Goal: Task Accomplishment & Management: Manage account settings

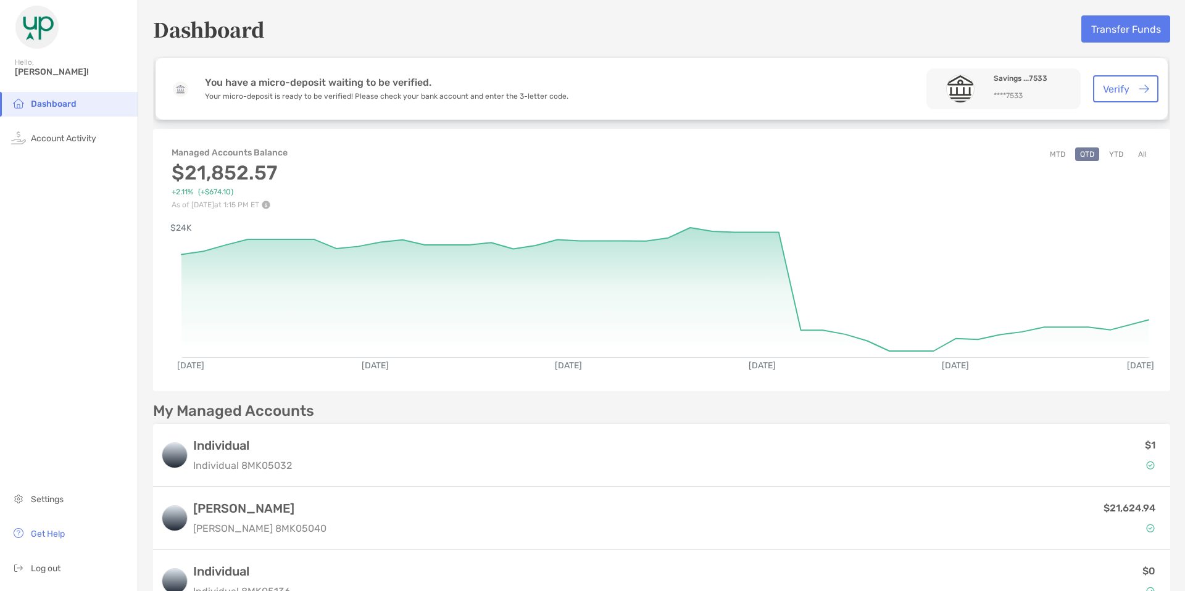
click at [1112, 157] on button "YTD" at bounding box center [1116, 155] width 24 height 14
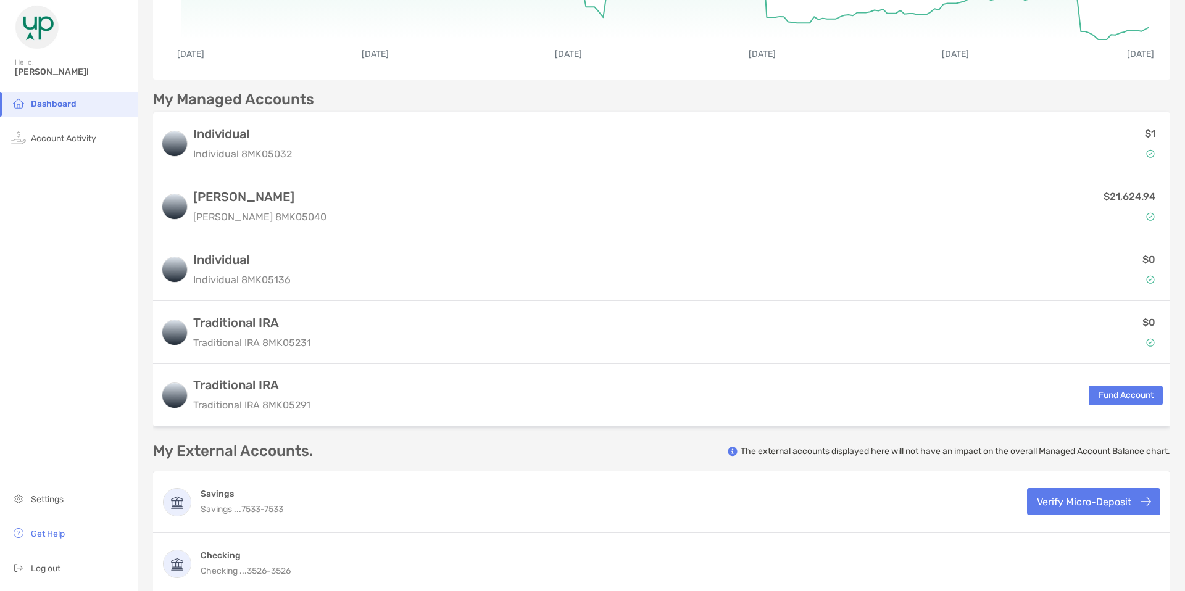
scroll to position [311, 0]
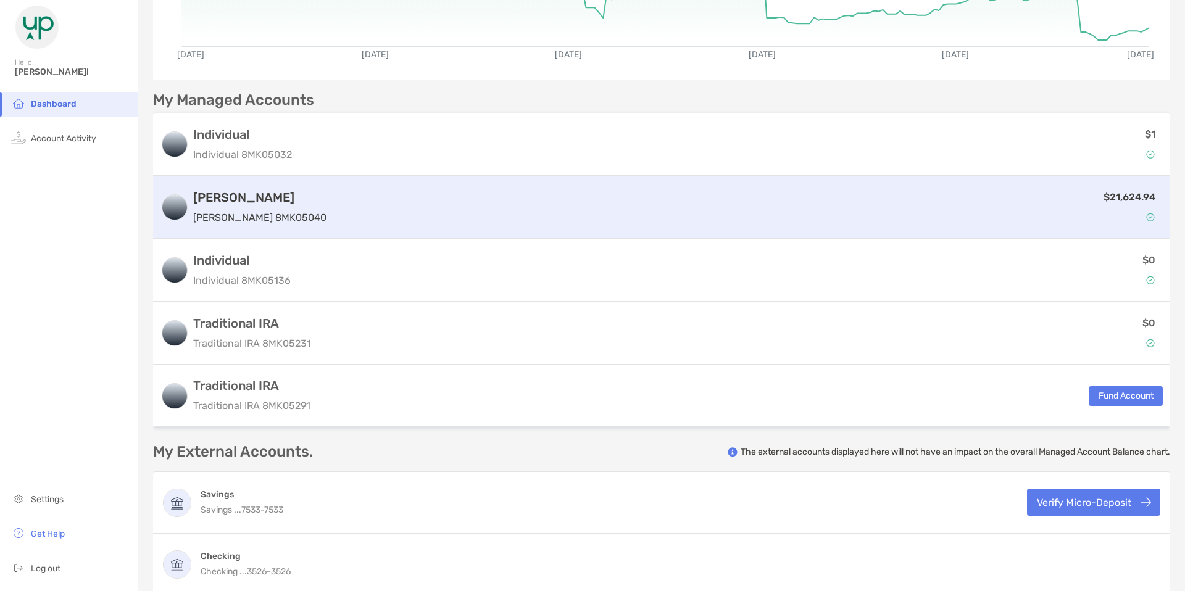
click at [776, 217] on div "$21,624.94" at bounding box center [746, 207] width 831 height 36
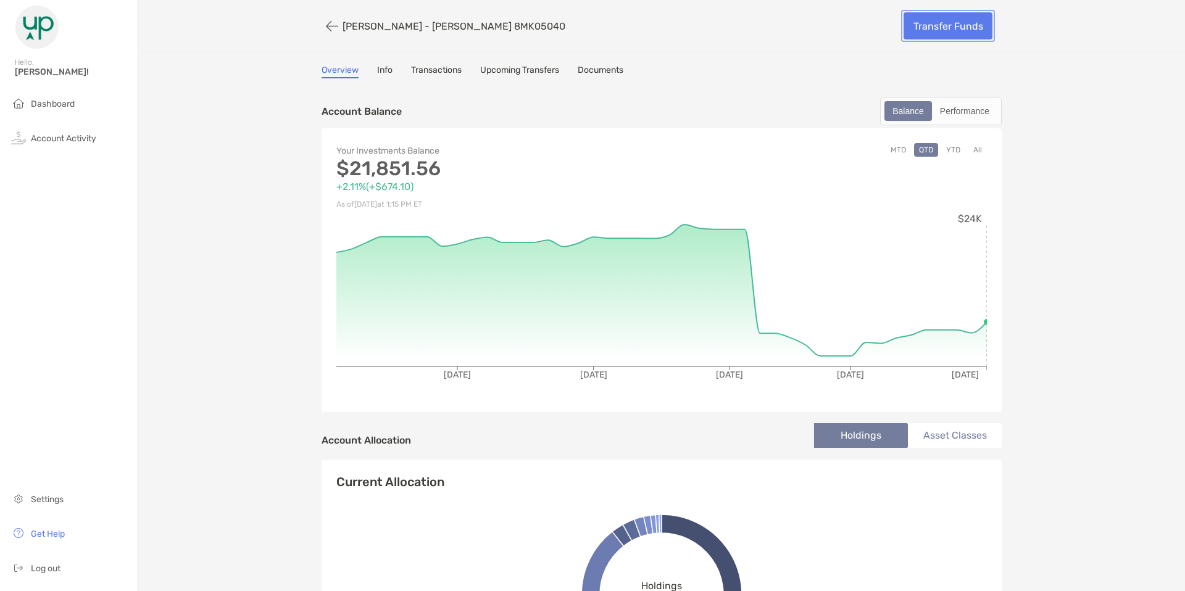
click at [940, 20] on link "Transfer Funds" at bounding box center [948, 25] width 89 height 27
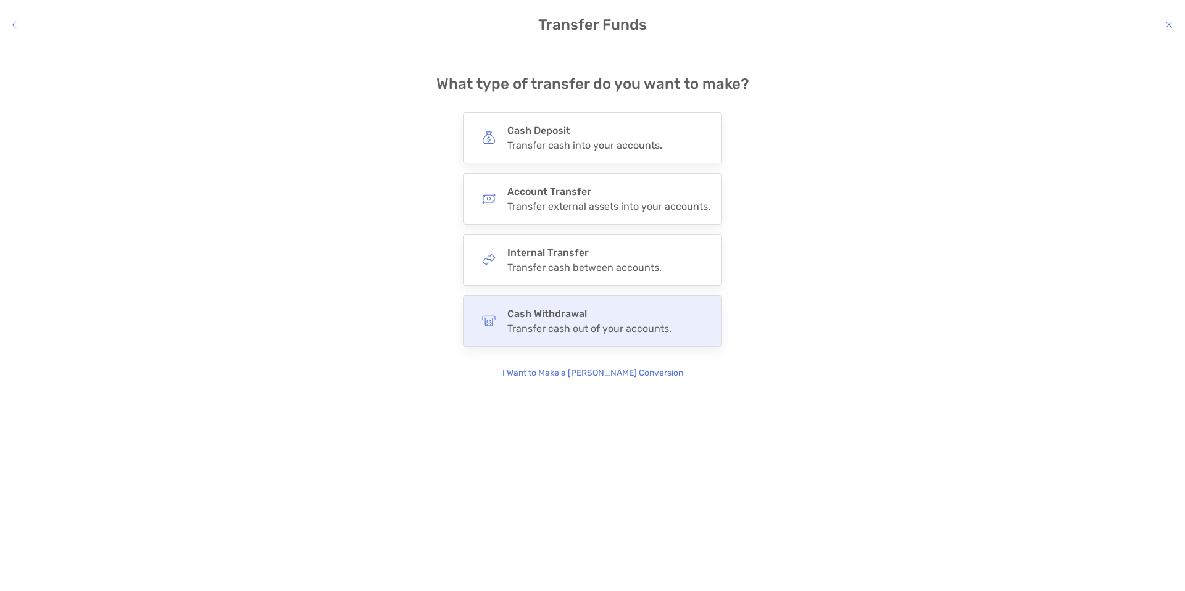
click at [670, 312] on div "Cash Withdrawal Transfer cash out of your accounts." at bounding box center [592, 321] width 259 height 51
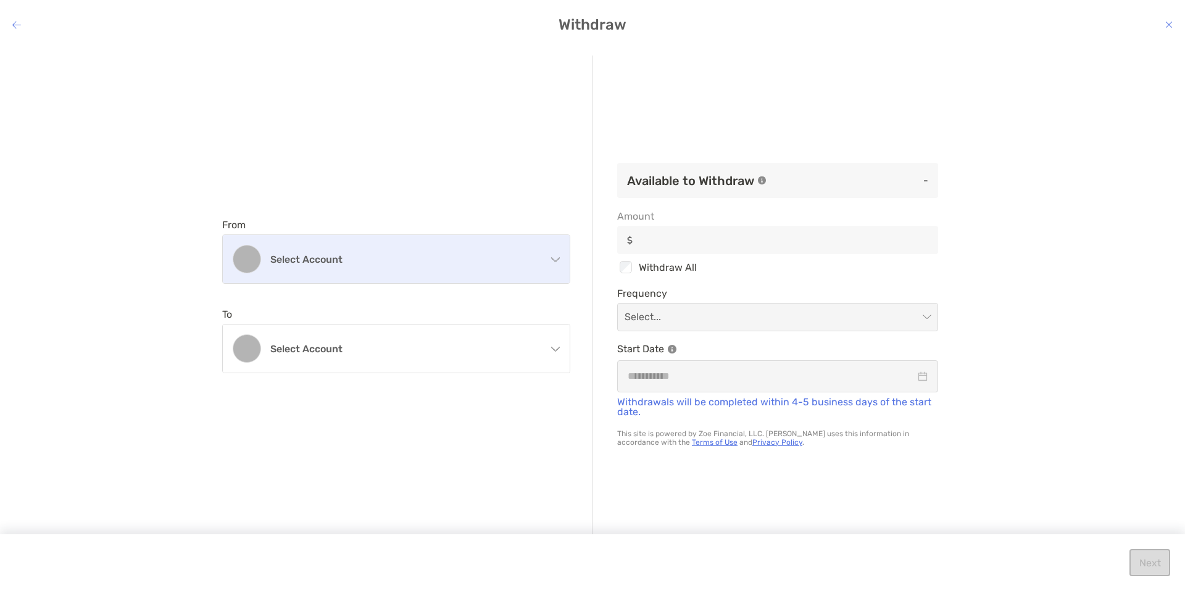
click at [520, 257] on h4 "Select account" at bounding box center [403, 260] width 267 height 12
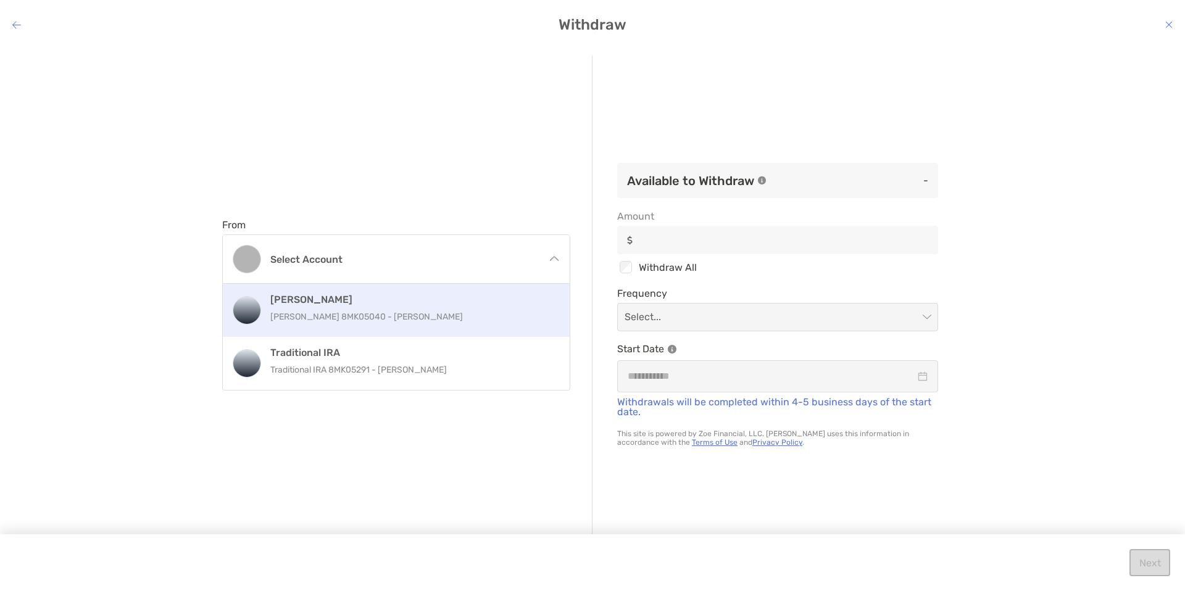
click at [448, 298] on h4 "[PERSON_NAME]" at bounding box center [409, 300] width 278 height 12
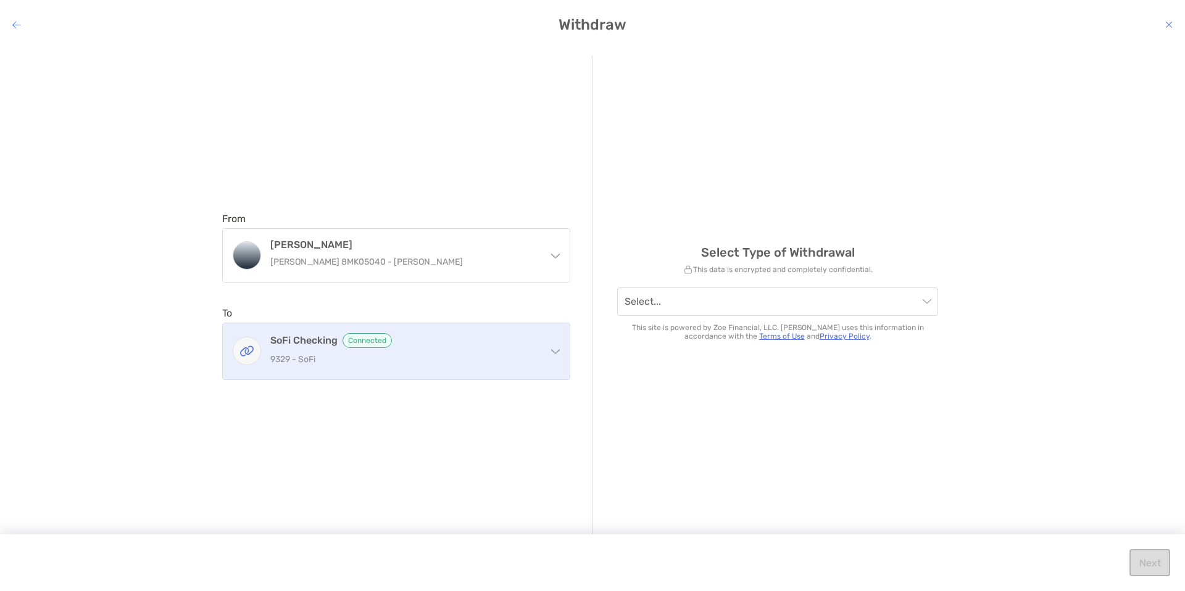
click at [534, 350] on div "SoFi Checking Connected 9329 - SoFi" at bounding box center [403, 351] width 267 height 36
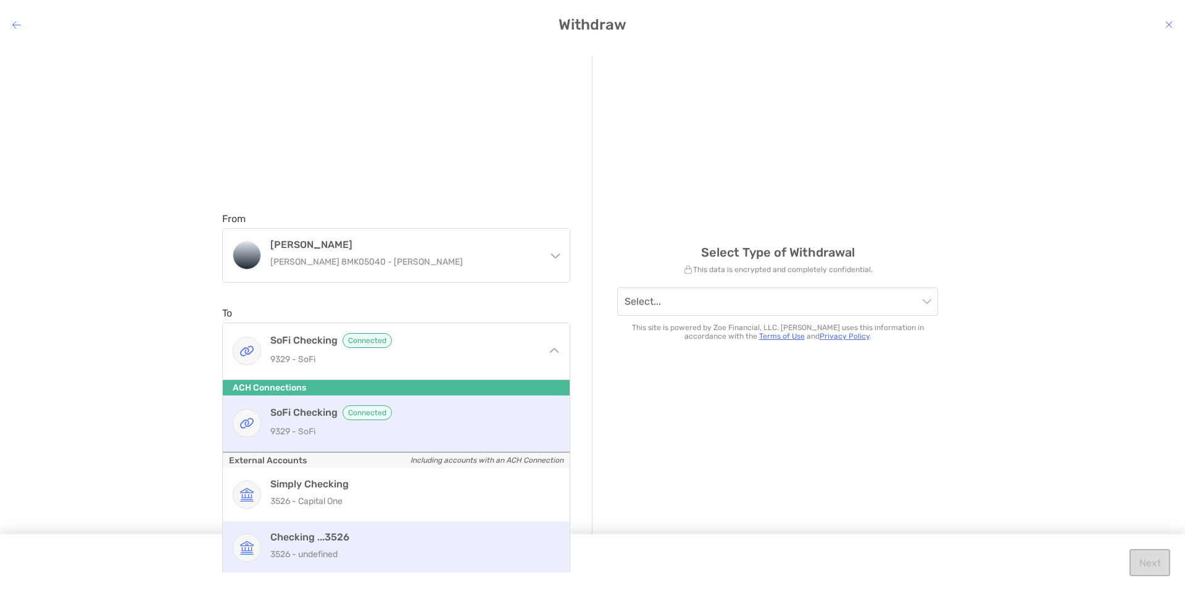
scroll to position [2, 0]
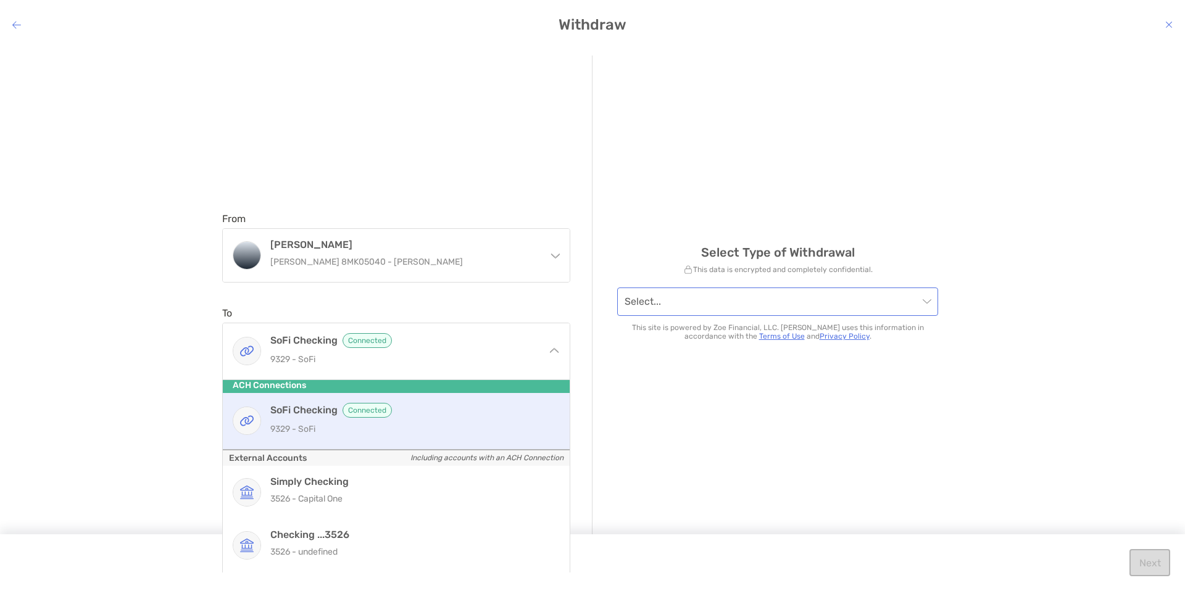
click at [680, 313] on input "modal" at bounding box center [772, 301] width 294 height 27
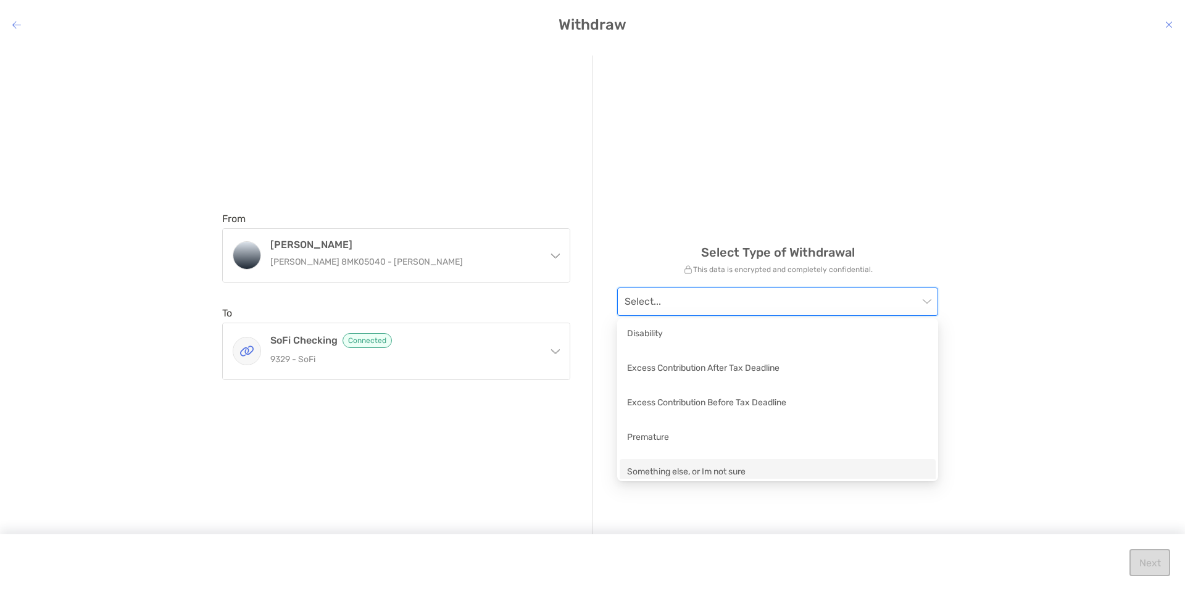
click at [677, 462] on div "Something else, or Im not sure" at bounding box center [778, 473] width 316 height 28
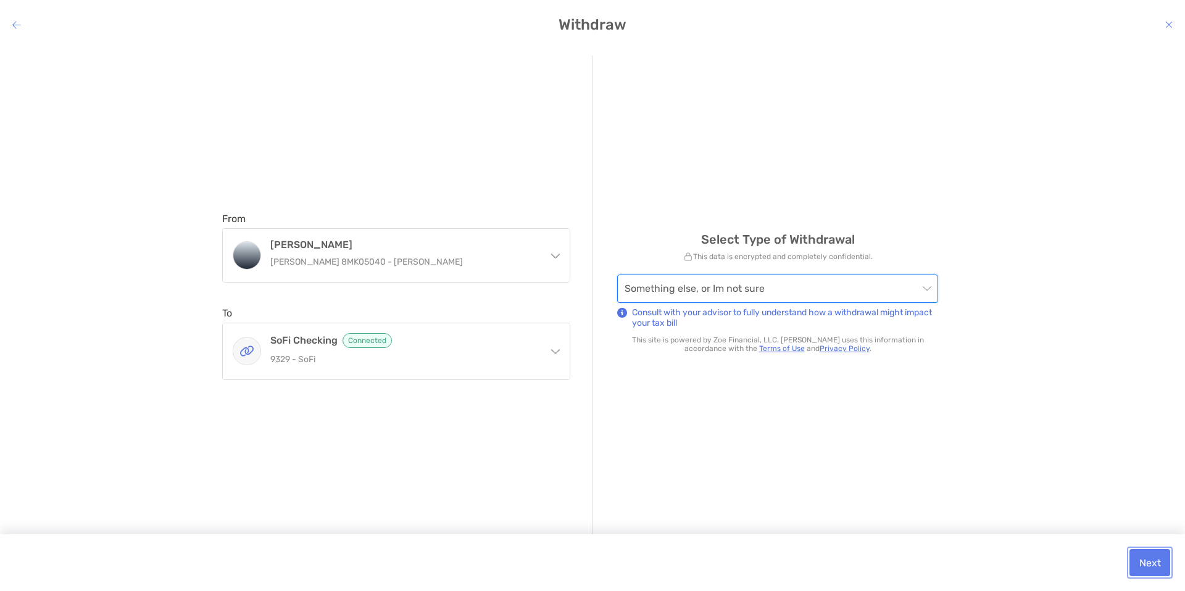
click at [1135, 556] on button "Next" at bounding box center [1150, 562] width 41 height 27
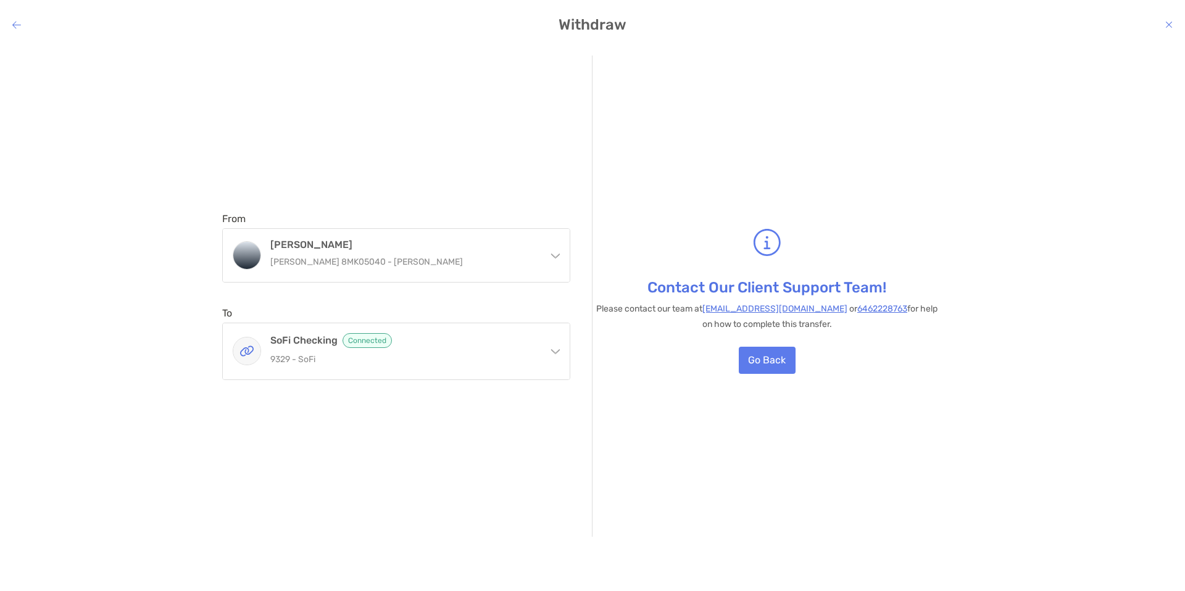
click at [1165, 19] on div "modal" at bounding box center [1168, 25] width 7 height 12
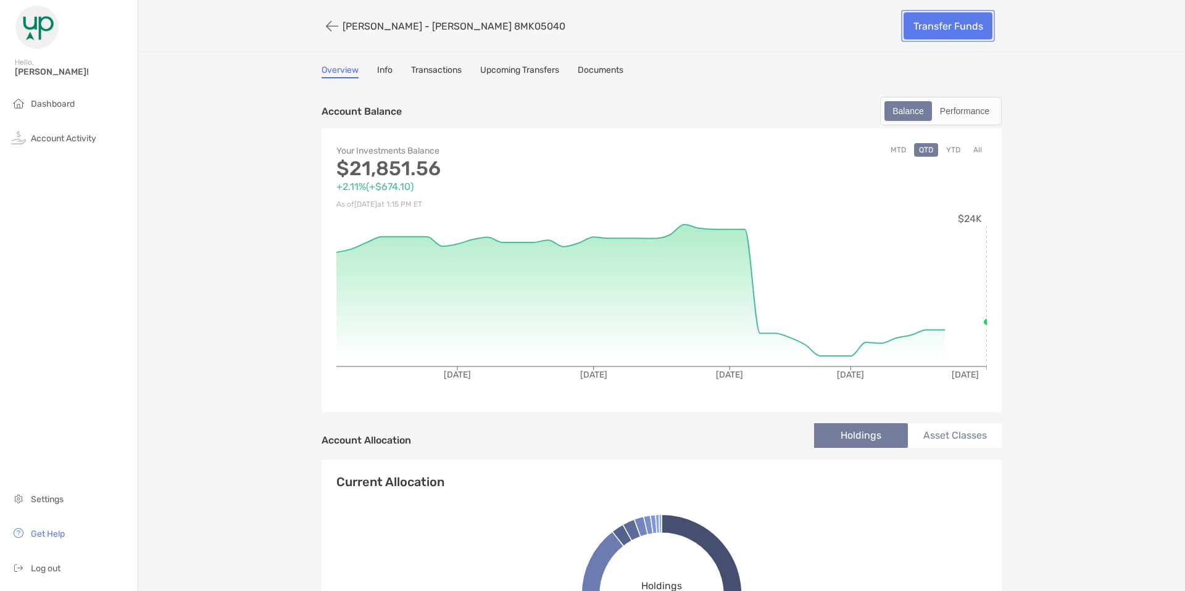
click at [952, 31] on link "Transfer Funds" at bounding box center [948, 25] width 89 height 27
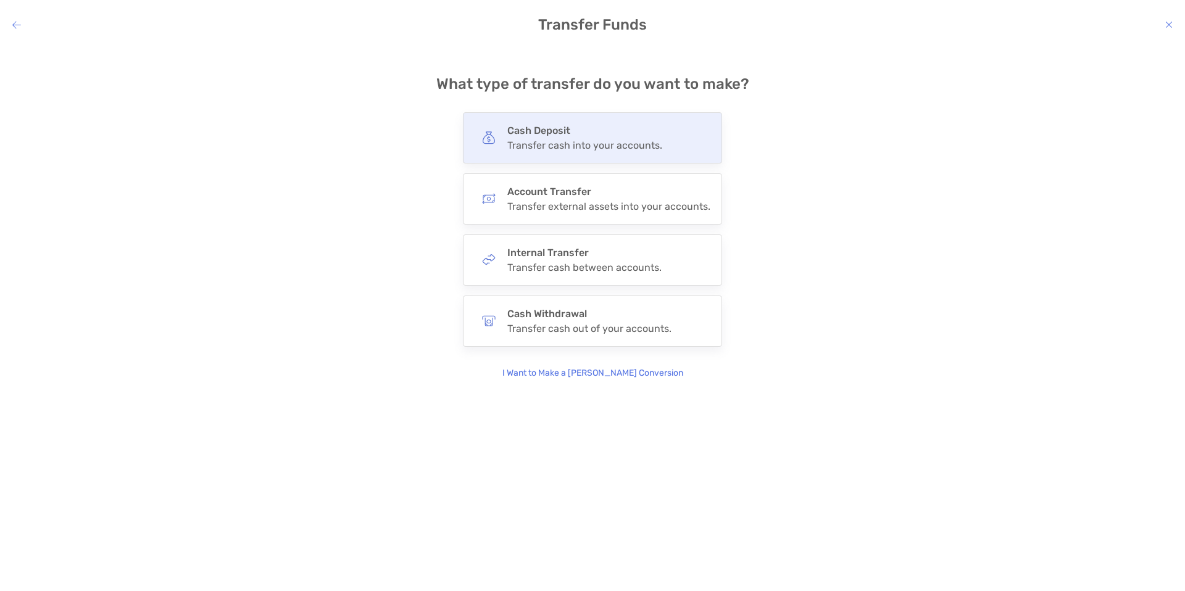
click at [639, 147] on div "Transfer cash into your accounts." at bounding box center [584, 145] width 155 height 12
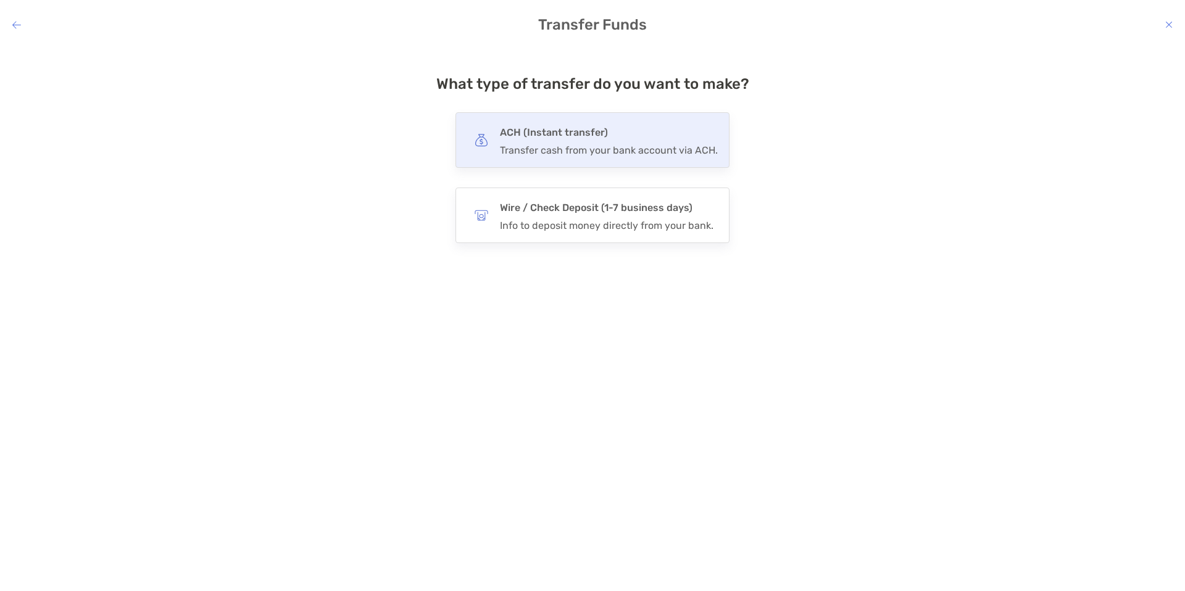
click at [638, 147] on div "Transfer cash from your bank account via ACH." at bounding box center [609, 150] width 218 height 12
click at [0, 0] on input "***" at bounding box center [0, 0] width 0 height 0
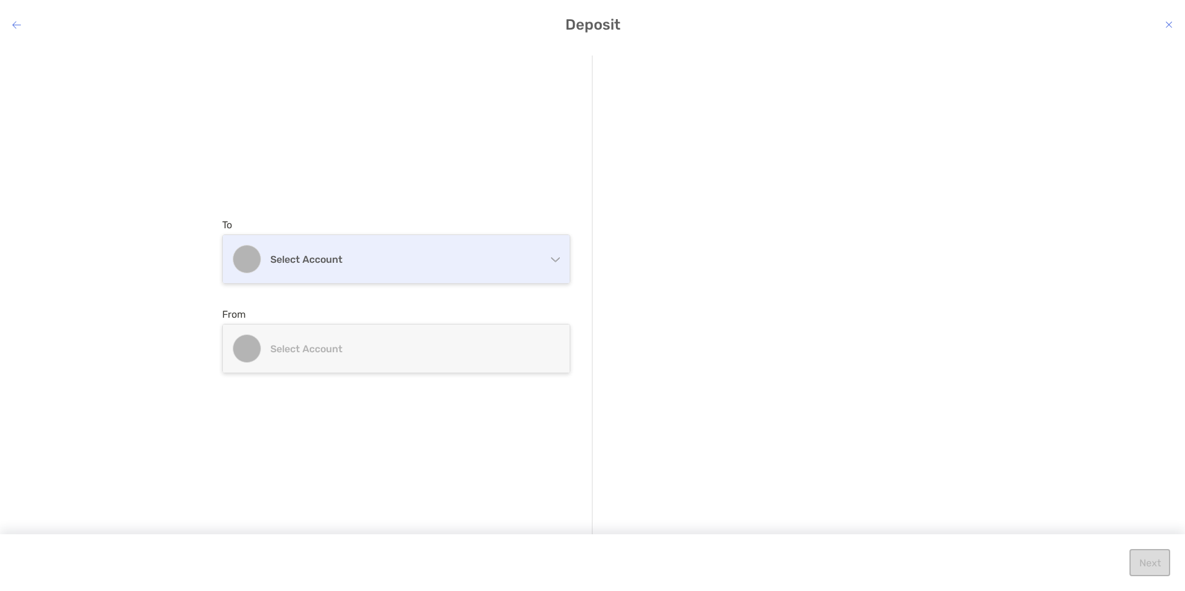
click at [439, 275] on div "Select account" at bounding box center [396, 259] width 347 height 48
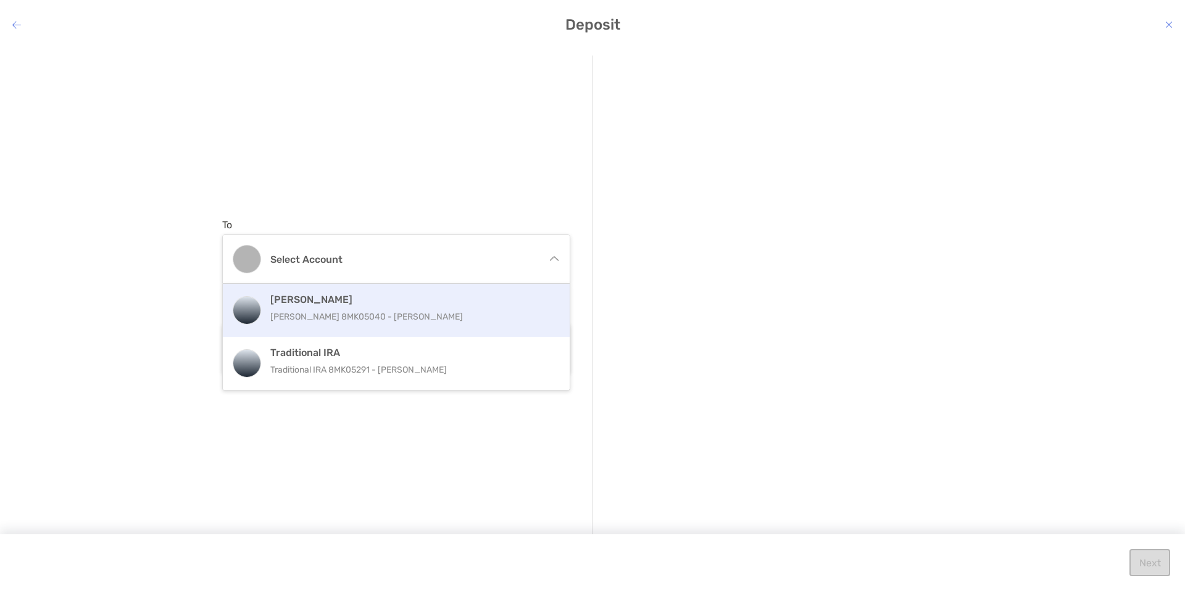
click at [377, 323] on p "Roth IRA 8MK05040 - John Benevides" at bounding box center [409, 316] width 278 height 15
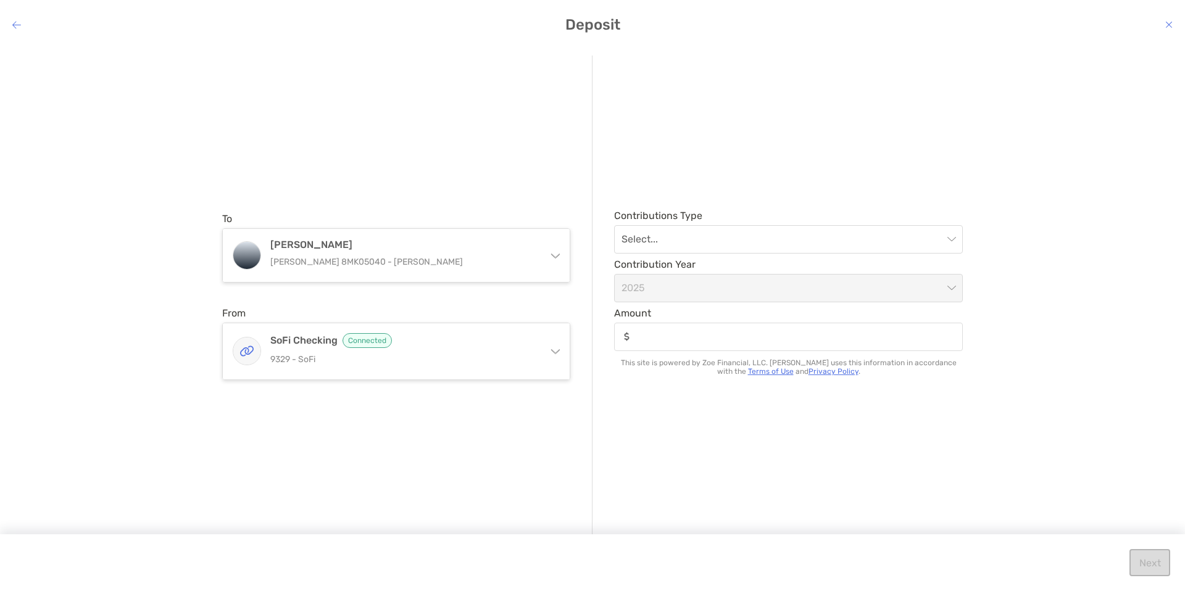
click at [687, 348] on div "modal" at bounding box center [788, 337] width 349 height 28
click at [687, 342] on input "Amount" at bounding box center [798, 336] width 327 height 10
click at [684, 241] on input "modal" at bounding box center [783, 239] width 322 height 27
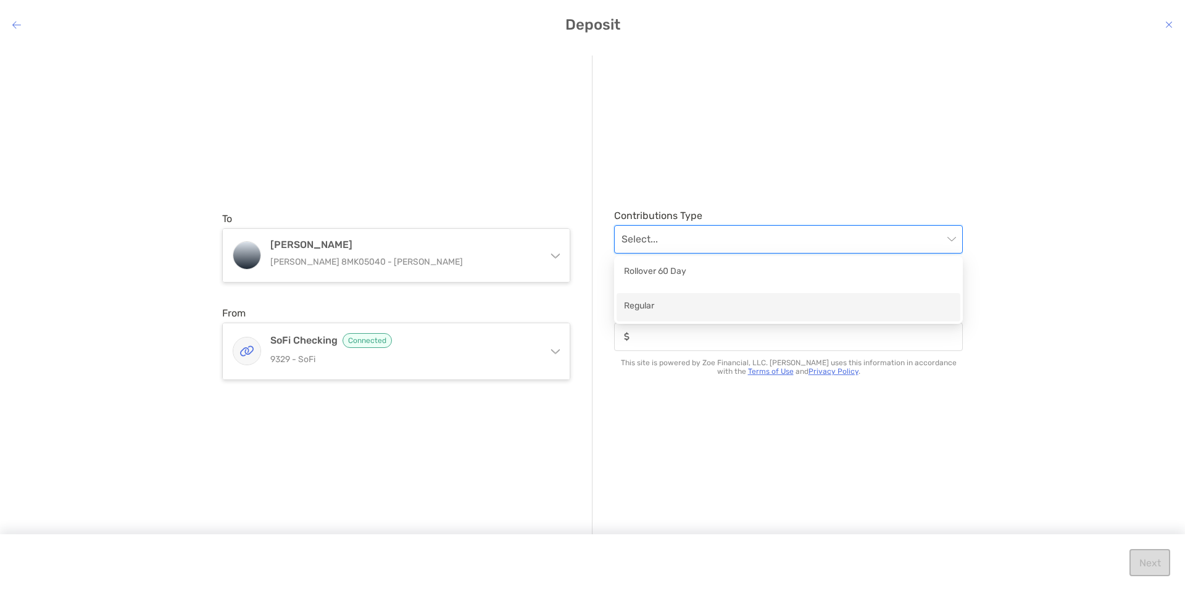
click at [653, 299] on div "Regular" at bounding box center [789, 307] width 344 height 28
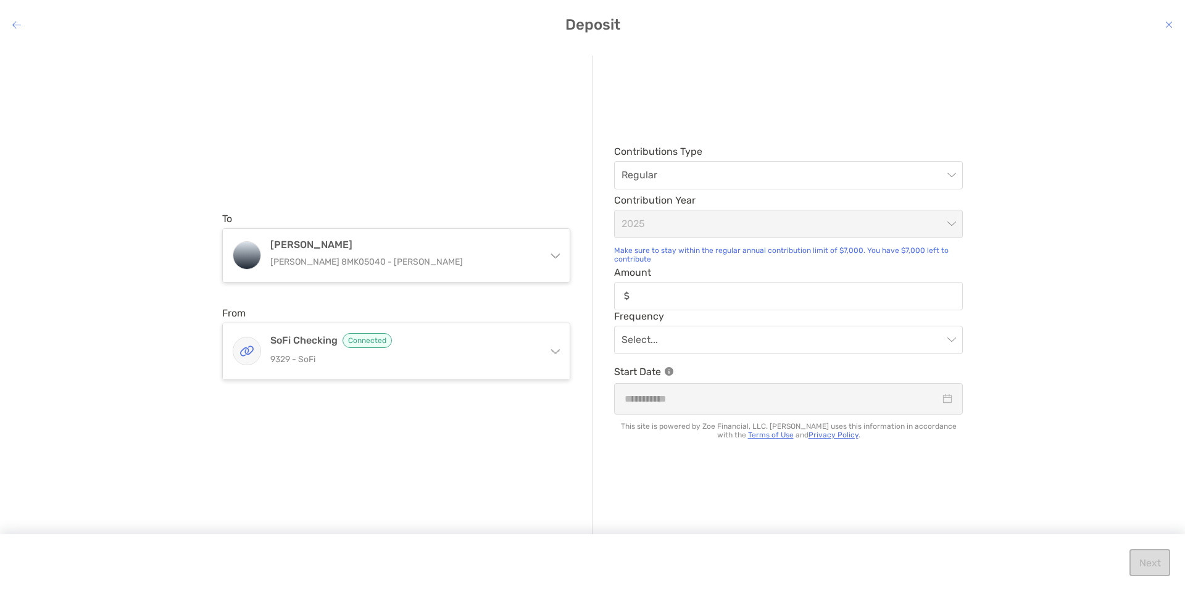
click at [670, 273] on span "Amount" at bounding box center [788, 273] width 349 height 12
click at [670, 291] on input "Amount" at bounding box center [798, 296] width 327 height 10
click at [667, 298] on input "Amount" at bounding box center [798, 296] width 327 height 10
type input "*****"
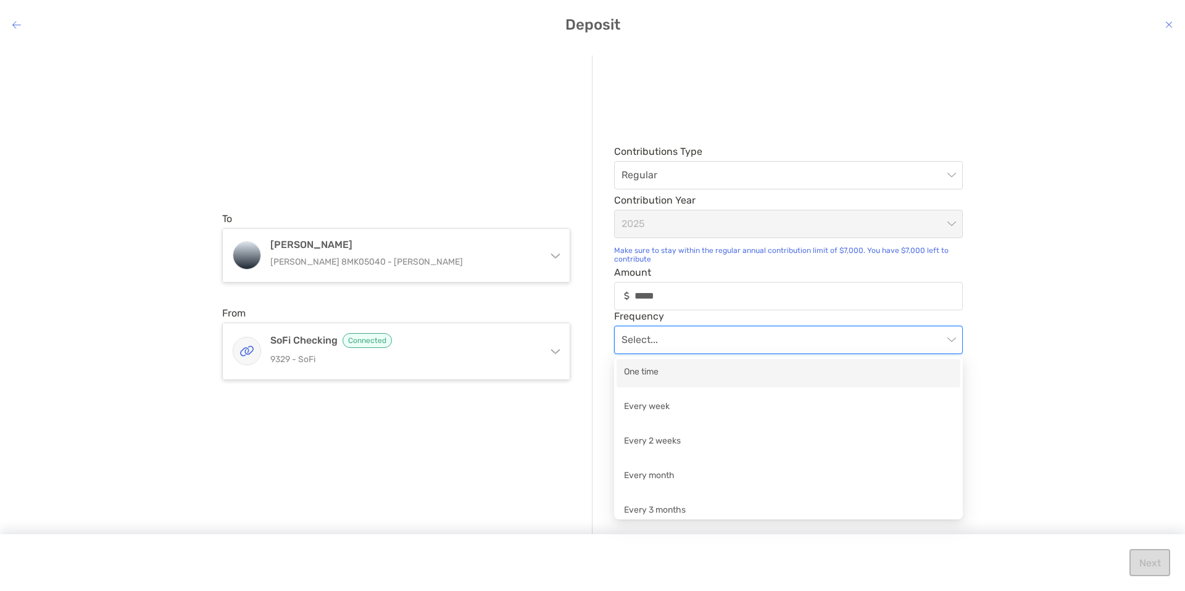
click at [658, 328] on input "modal" at bounding box center [783, 340] width 322 height 27
click at [644, 383] on div "One time" at bounding box center [789, 373] width 344 height 28
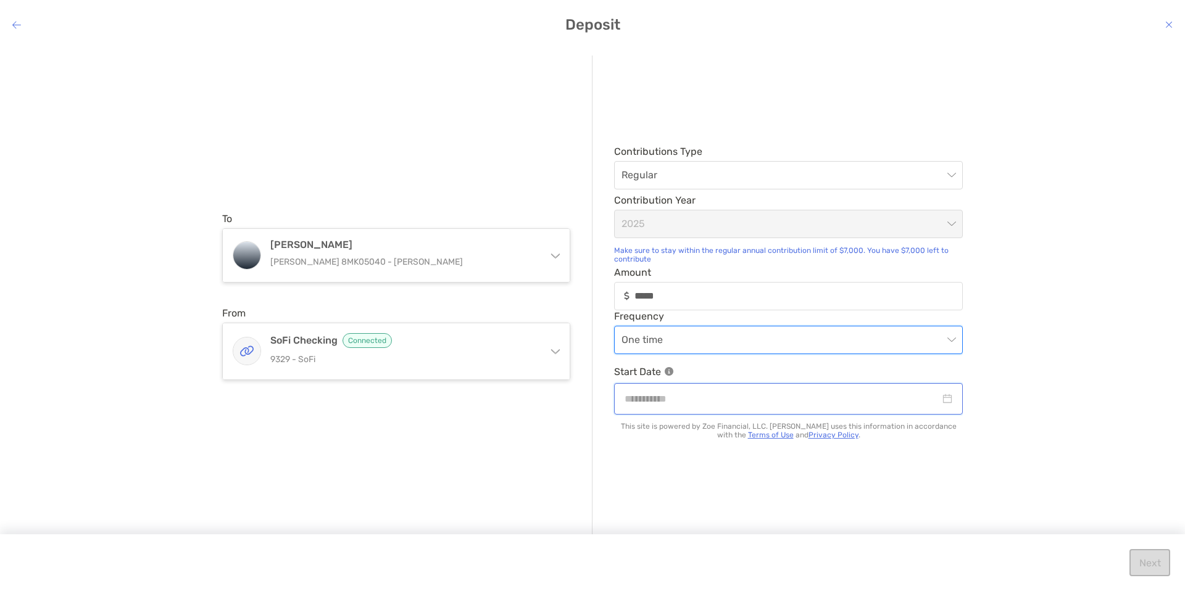
click at [694, 401] on input "modal" at bounding box center [782, 398] width 315 height 15
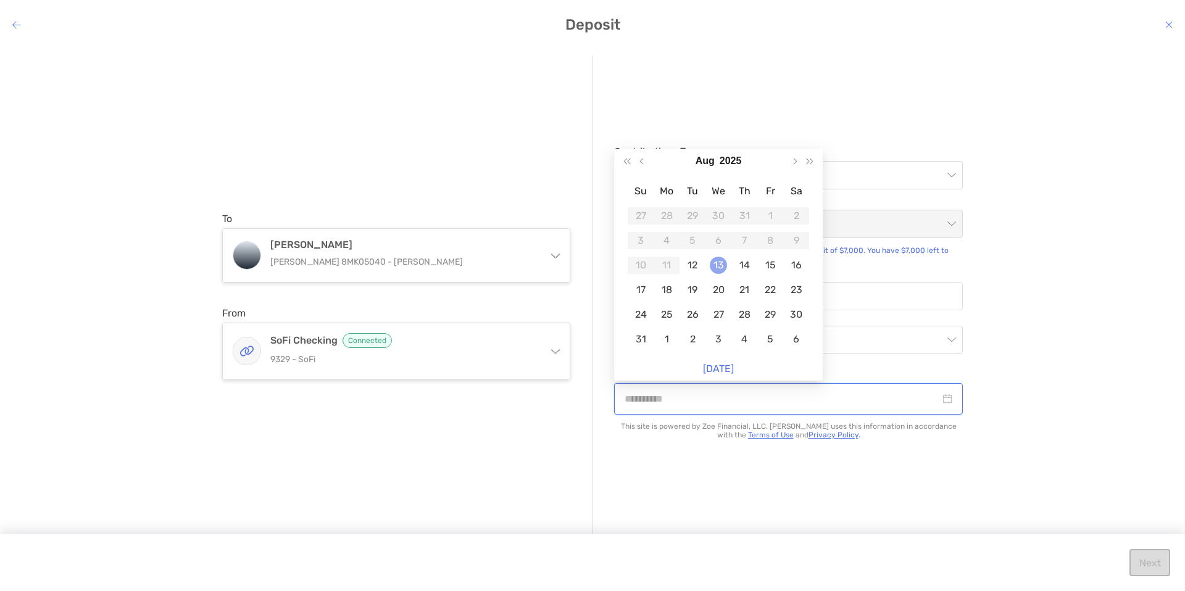
type input "**********"
click at [706, 270] on td "13" at bounding box center [719, 265] width 26 height 25
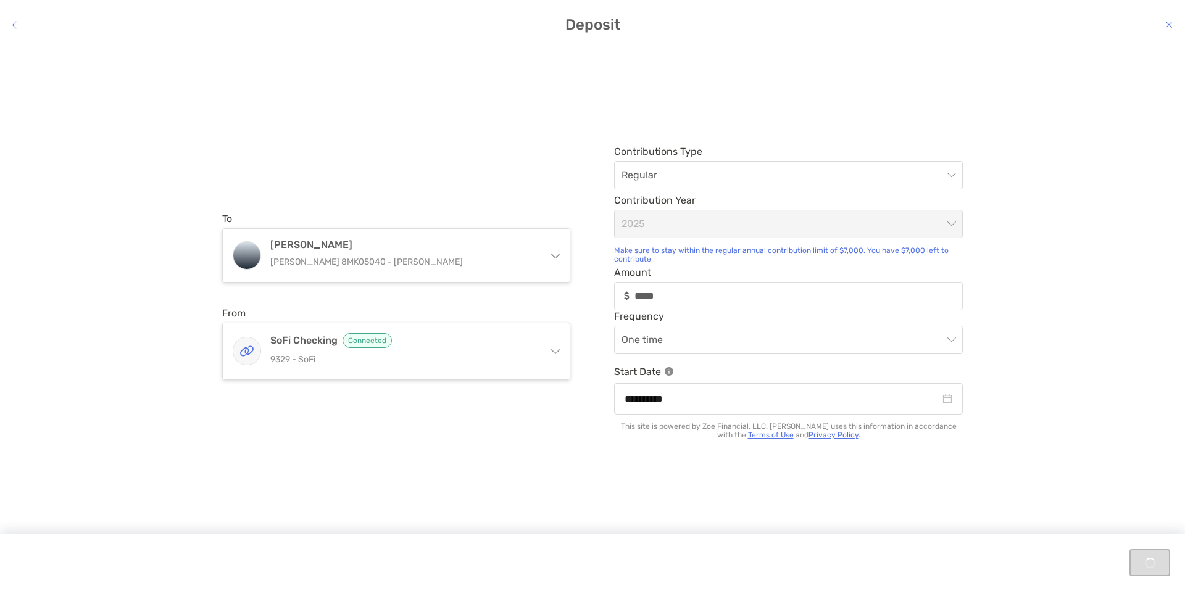
click at [1169, 20] on icon "modal" at bounding box center [1168, 25] width 7 height 10
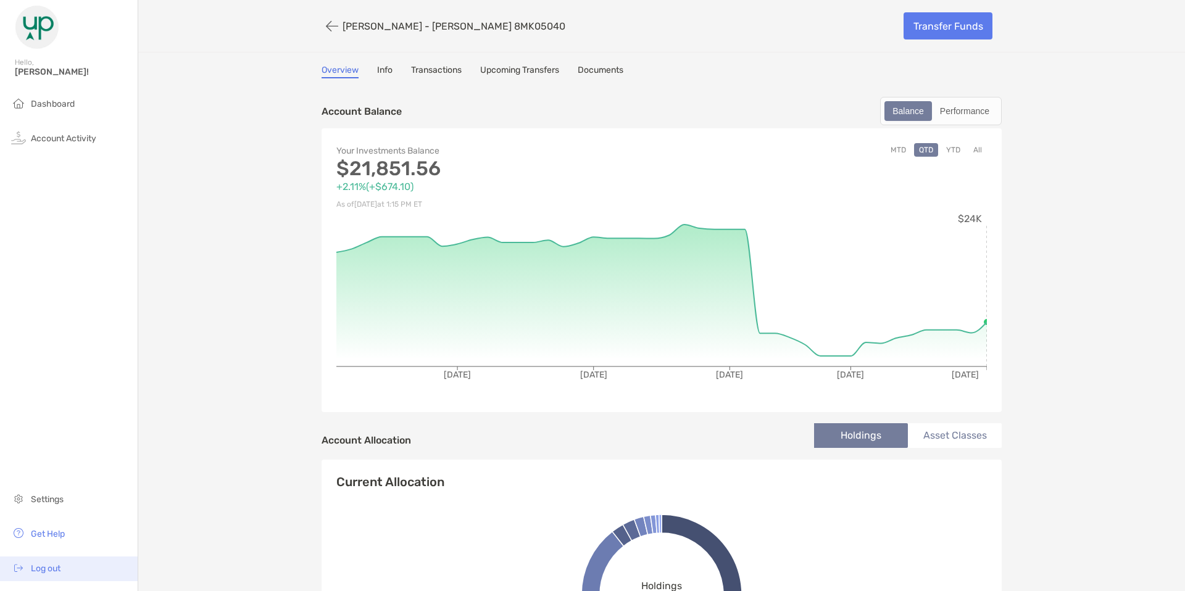
click at [50, 564] on span "Log out" at bounding box center [46, 569] width 30 height 10
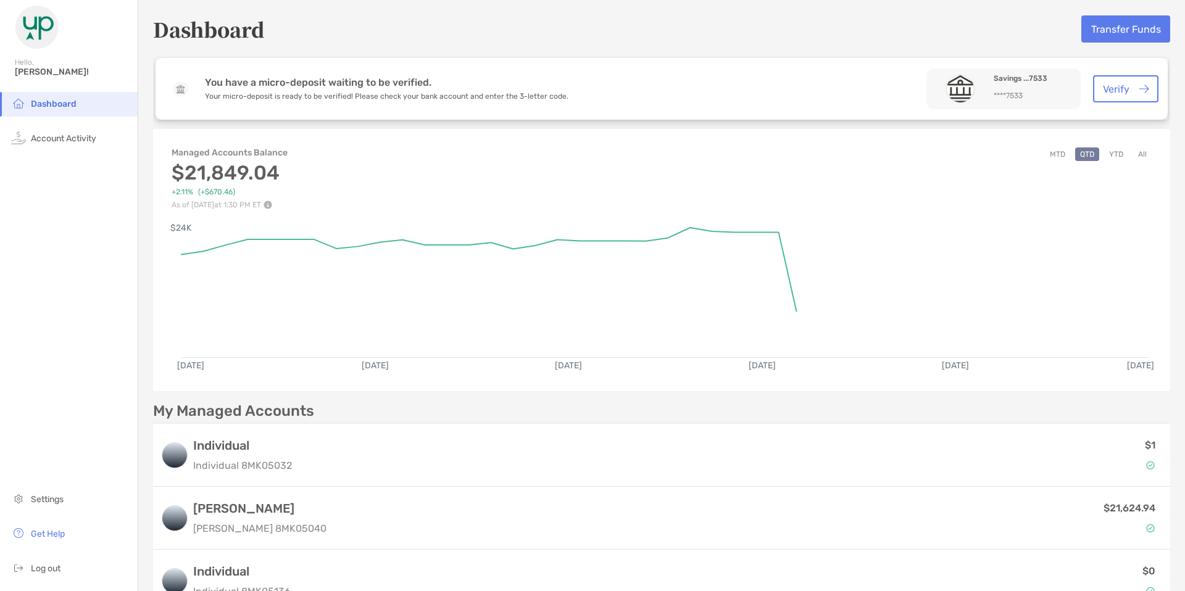
scroll to position [147, 0]
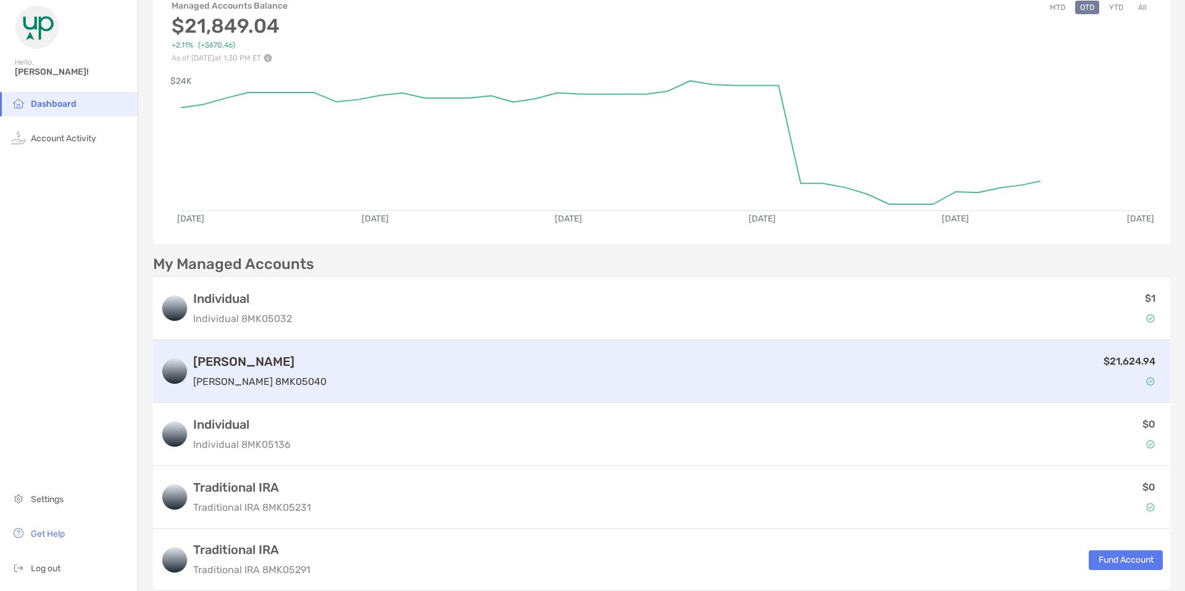
click at [499, 342] on div "[PERSON_NAME] [PERSON_NAME] 8MK05040 $21,624.94" at bounding box center [661, 371] width 1017 height 63
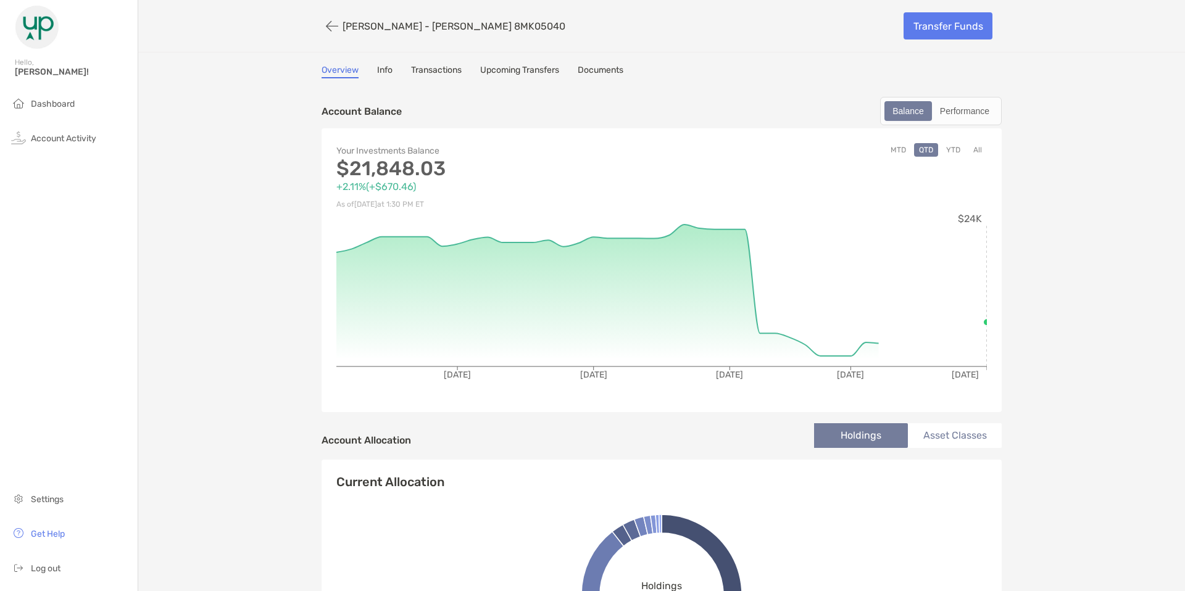
click at [388, 76] on link "Info" at bounding box center [384, 72] width 15 height 14
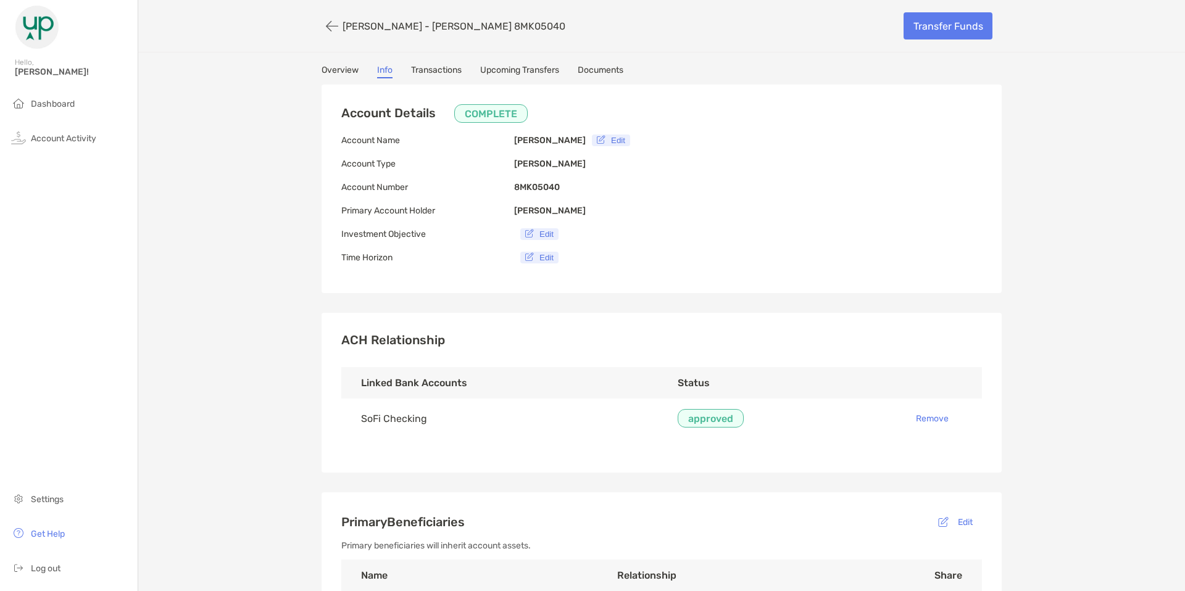
click at [443, 69] on link "Transactions" at bounding box center [436, 72] width 51 height 14
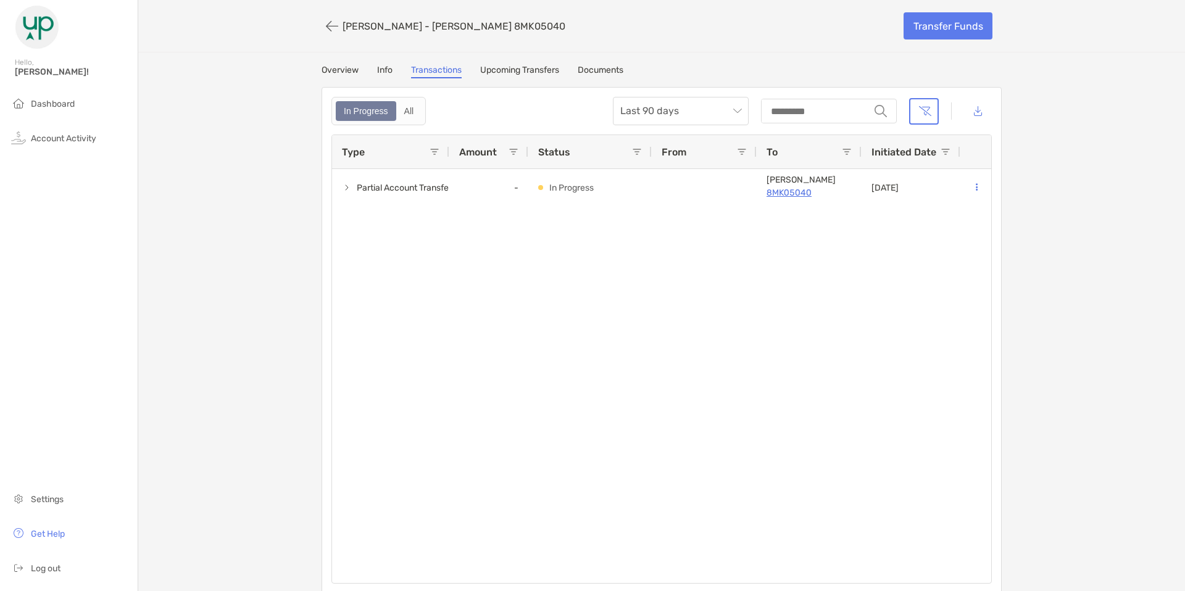
click at [351, 74] on link "Overview" at bounding box center [340, 72] width 37 height 14
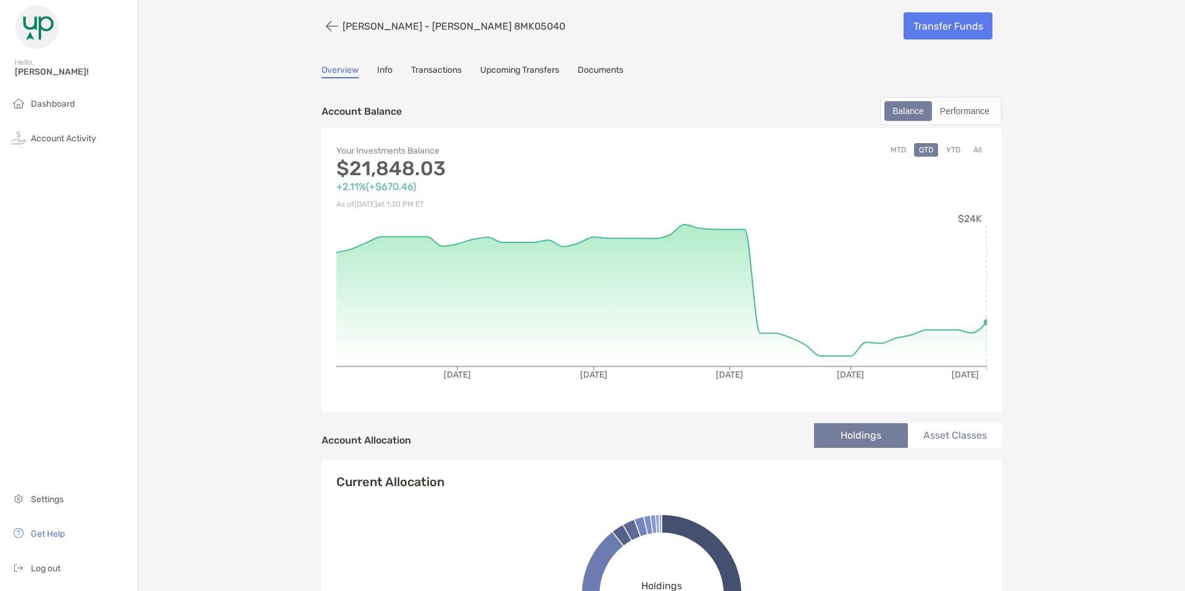
click at [444, 67] on link "Transactions" at bounding box center [436, 72] width 51 height 14
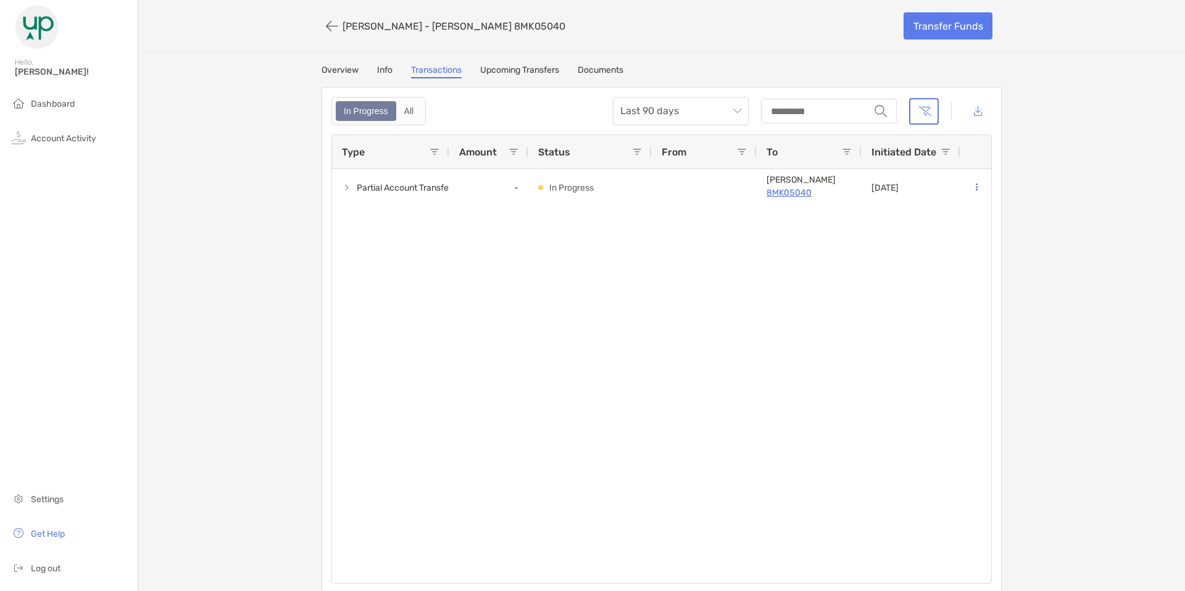
click at [512, 65] on link "Upcoming Transfers" at bounding box center [519, 72] width 79 height 14
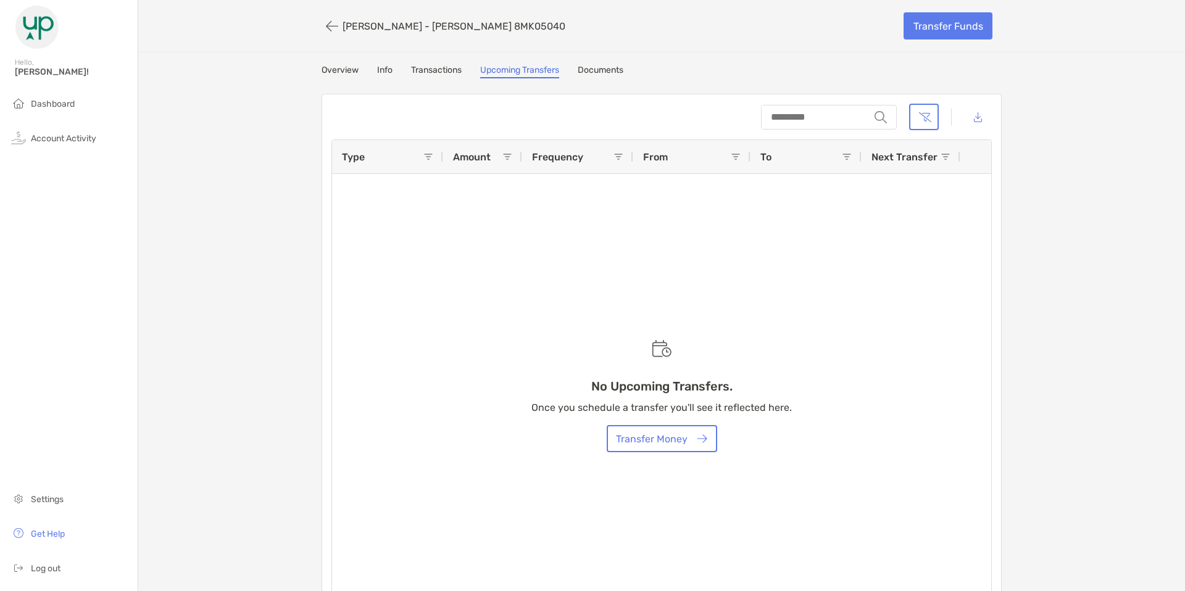
click at [441, 62] on div "[PERSON_NAME] - [PERSON_NAME] 8MK05040 Transfer Funds Overview Info Transaction…" at bounding box center [661, 308] width 1047 height 617
click at [438, 71] on link "Transactions" at bounding box center [436, 72] width 51 height 14
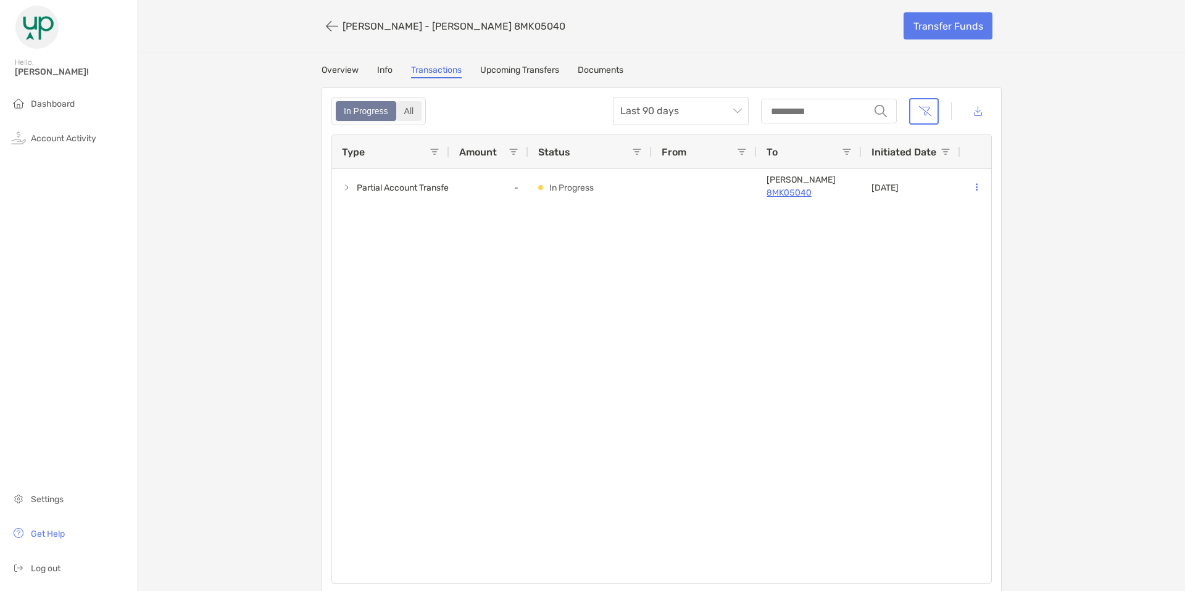
click at [415, 109] on div "All" at bounding box center [409, 110] width 23 height 17
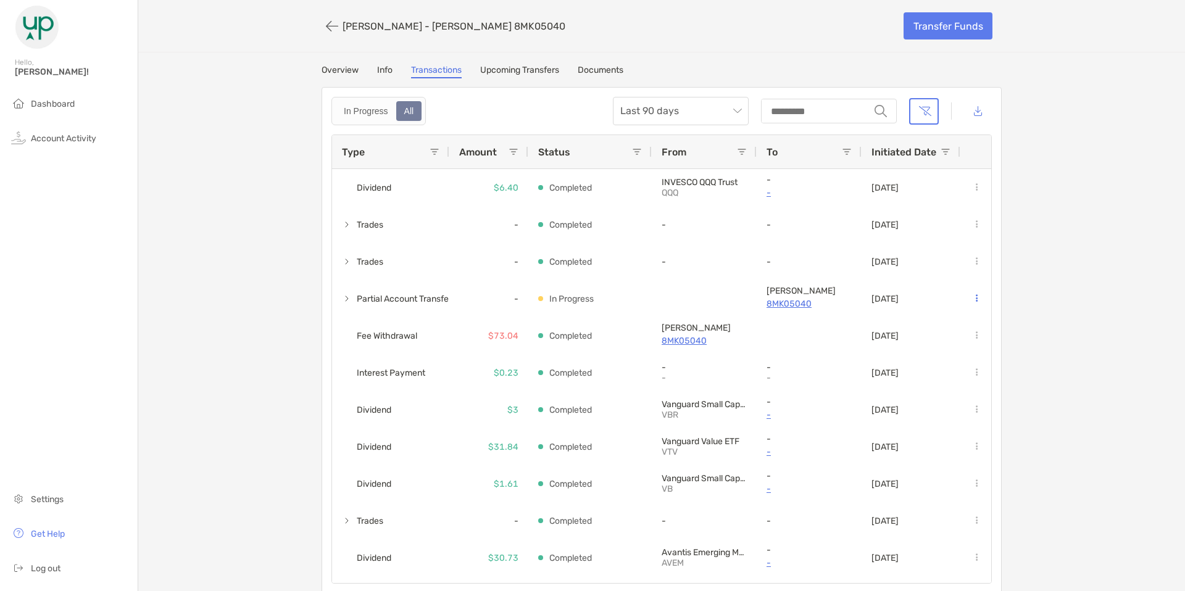
click at [515, 62] on div "[PERSON_NAME] - [PERSON_NAME] 8MK05040 Transfer Funds Overview Info Transaction…" at bounding box center [661, 297] width 1047 height 594
click at [511, 71] on link "Upcoming Transfers" at bounding box center [519, 72] width 79 height 14
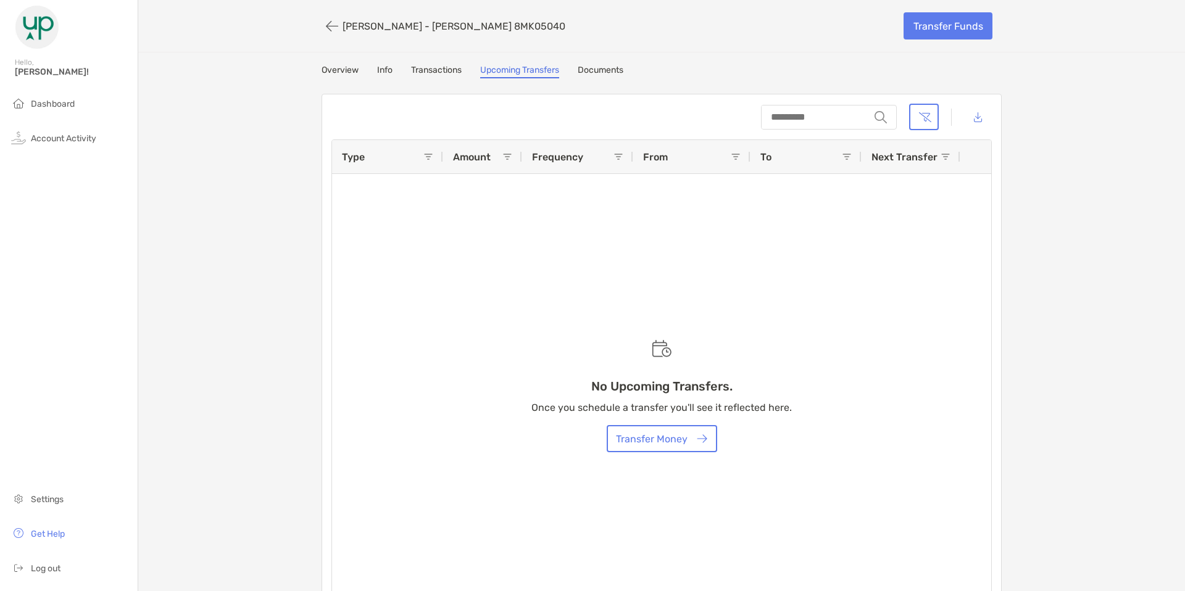
click at [607, 78] on link "Documents" at bounding box center [601, 72] width 46 height 14
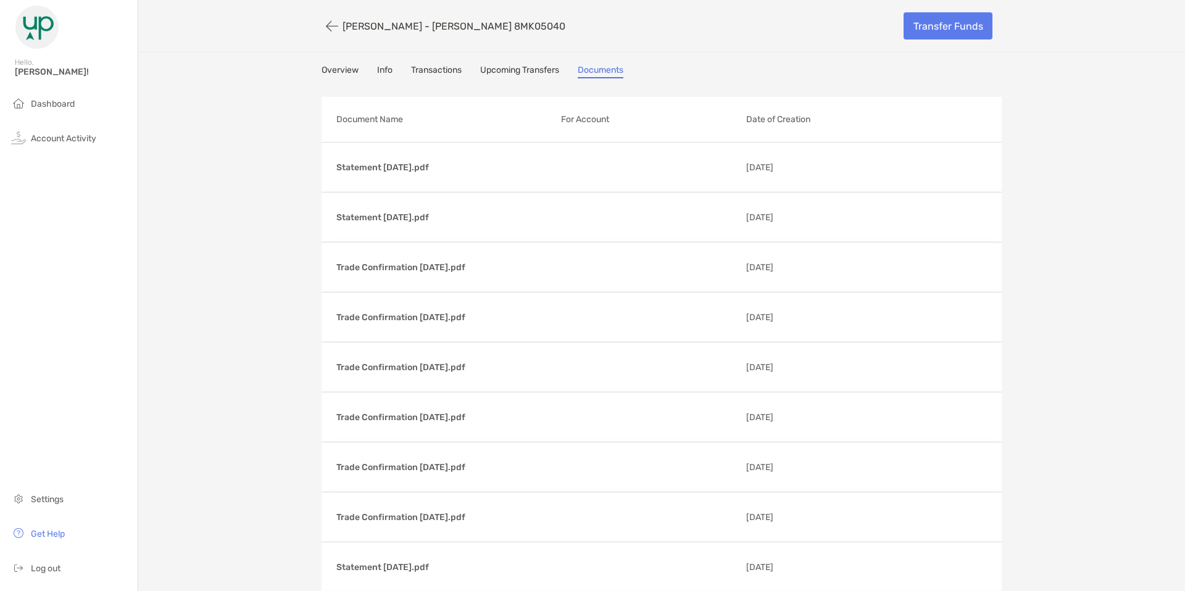
click at [328, 67] on link "Overview" at bounding box center [340, 72] width 37 height 14
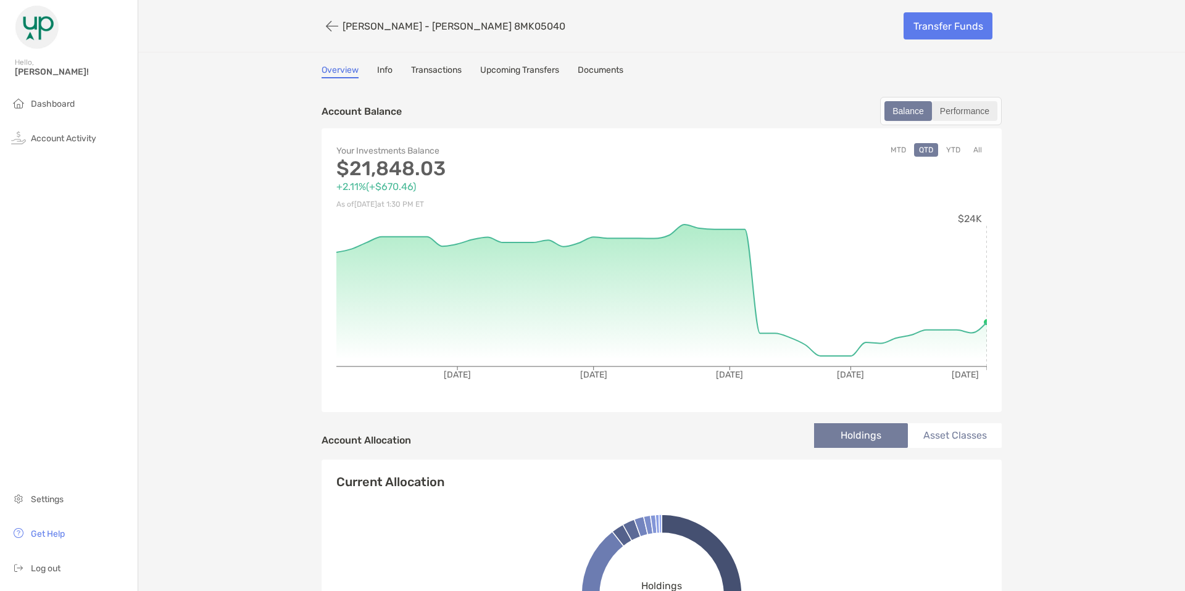
click at [956, 109] on div "Performance" at bounding box center [964, 110] width 63 height 17
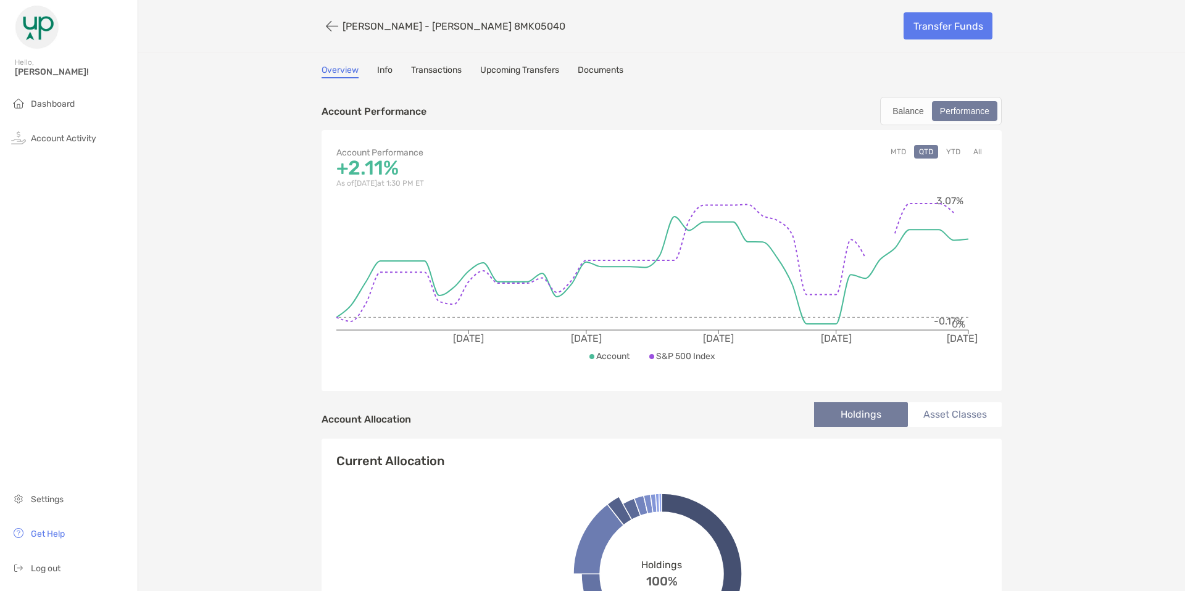
click at [419, 70] on link "Transactions" at bounding box center [436, 72] width 51 height 14
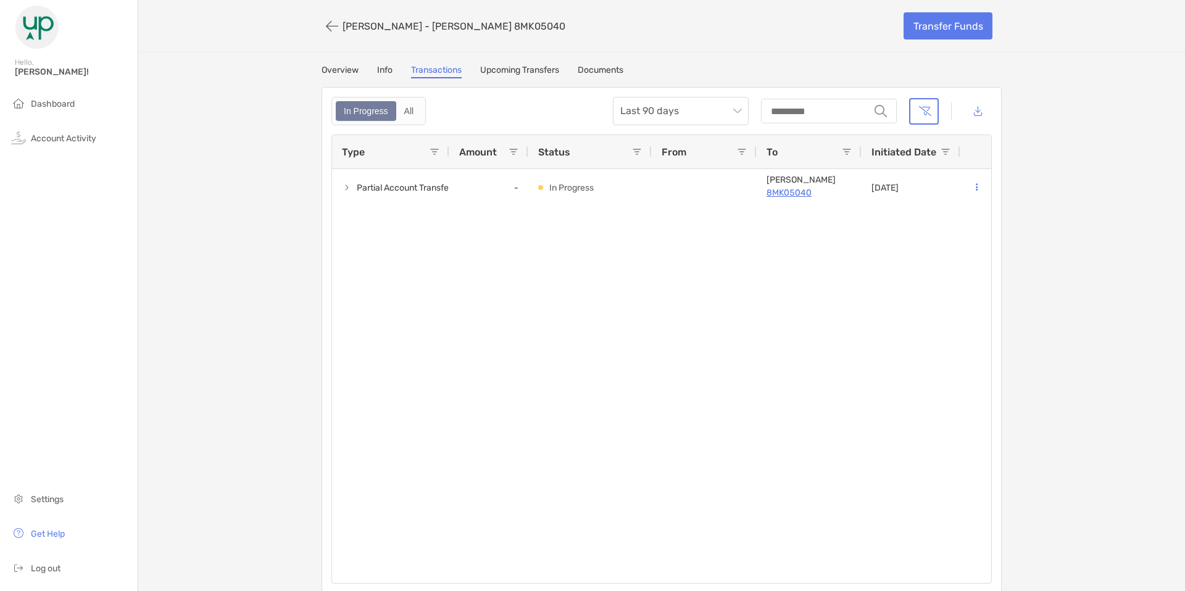
click at [388, 68] on link "Info" at bounding box center [384, 72] width 15 height 14
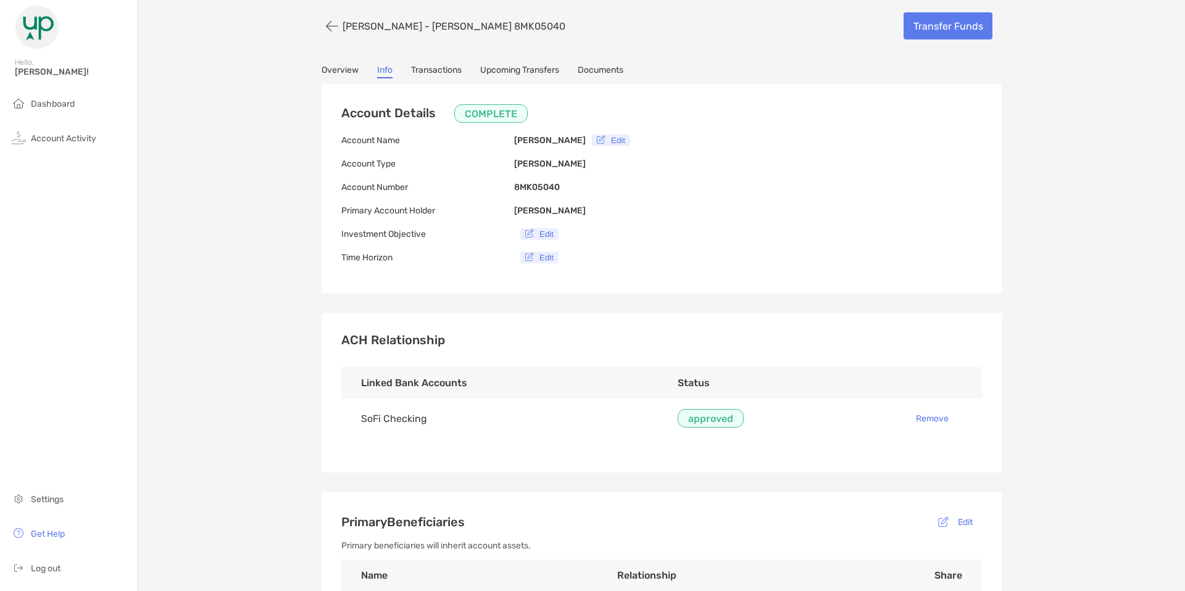
click at [346, 67] on link "Overview" at bounding box center [340, 72] width 37 height 14
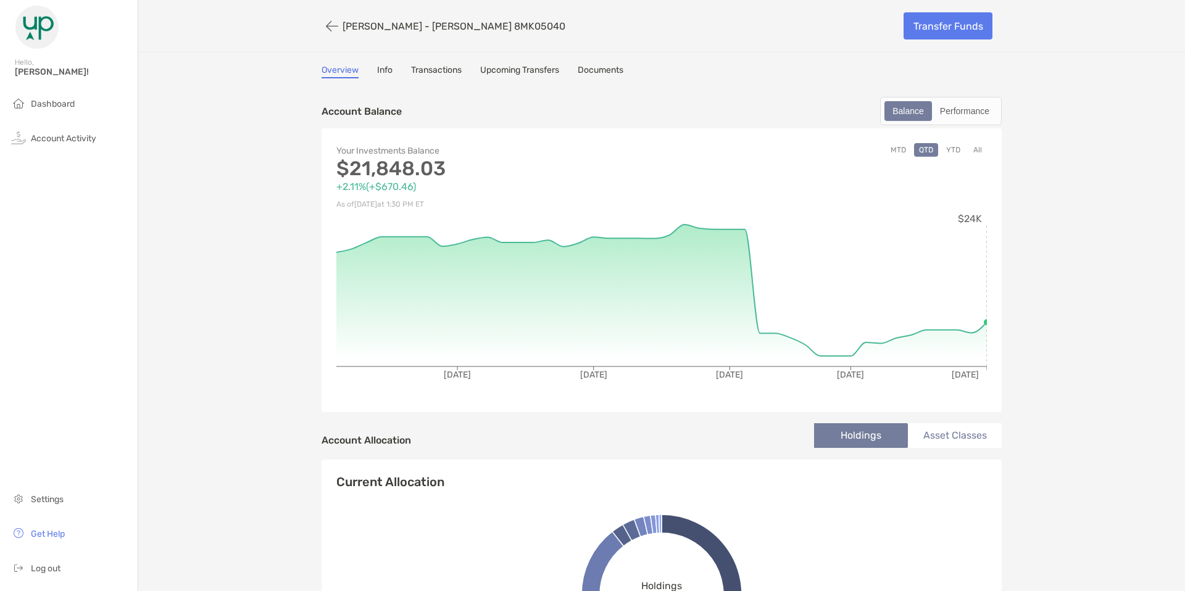
click at [899, 165] on div "MTD QTD YTD All" at bounding box center [824, 177] width 325 height 69
click at [899, 150] on button "MTD" at bounding box center [898, 150] width 25 height 14
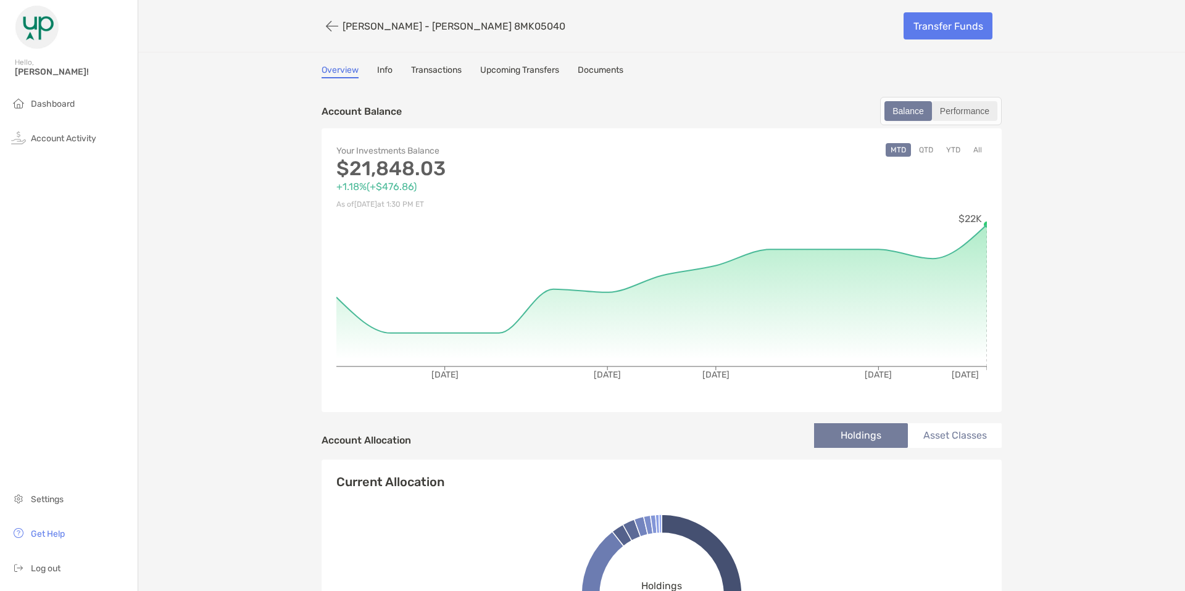
click at [968, 117] on div "Performance" at bounding box center [964, 110] width 63 height 17
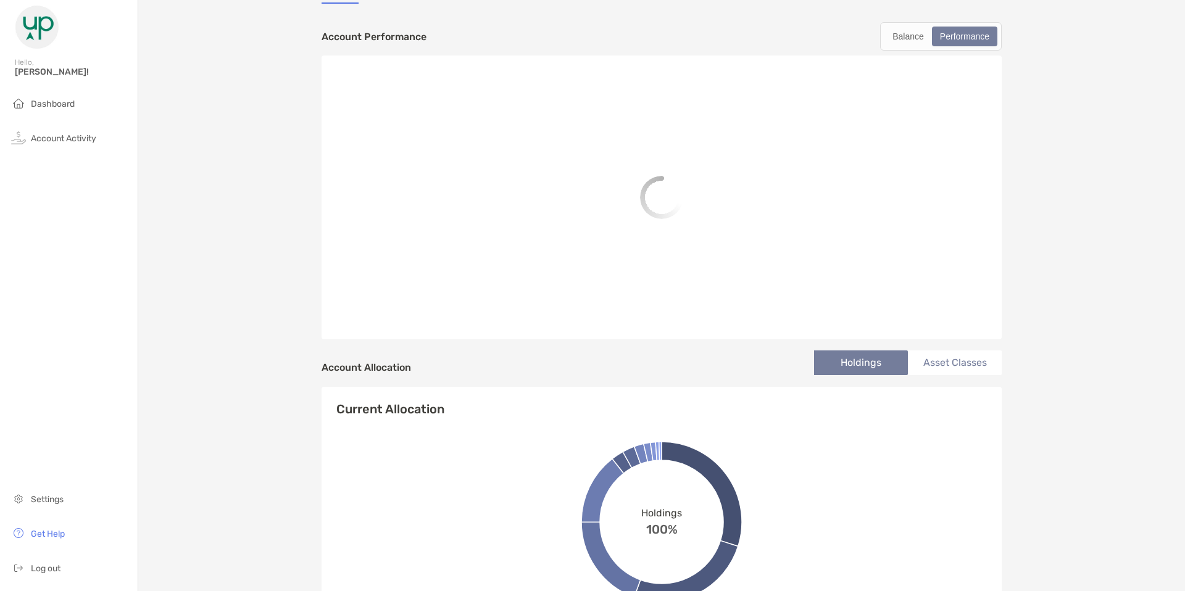
scroll to position [77, 0]
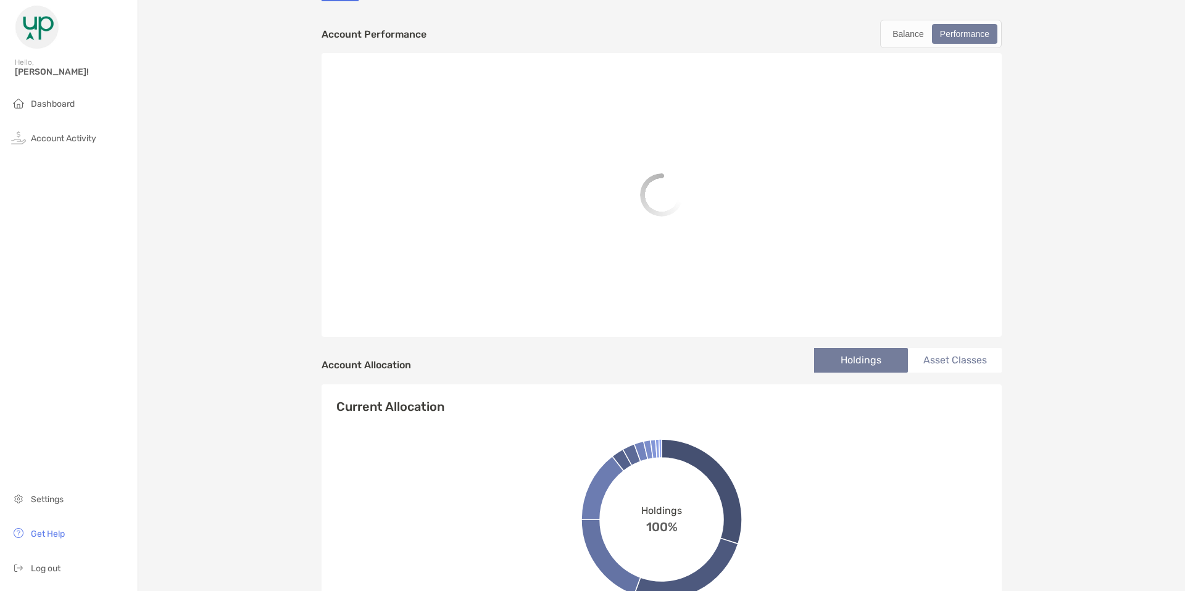
drag, startPoint x: 943, startPoint y: 323, endPoint x: 945, endPoint y: 273, distance: 50.1
click at [943, 320] on div at bounding box center [662, 195] width 680 height 284
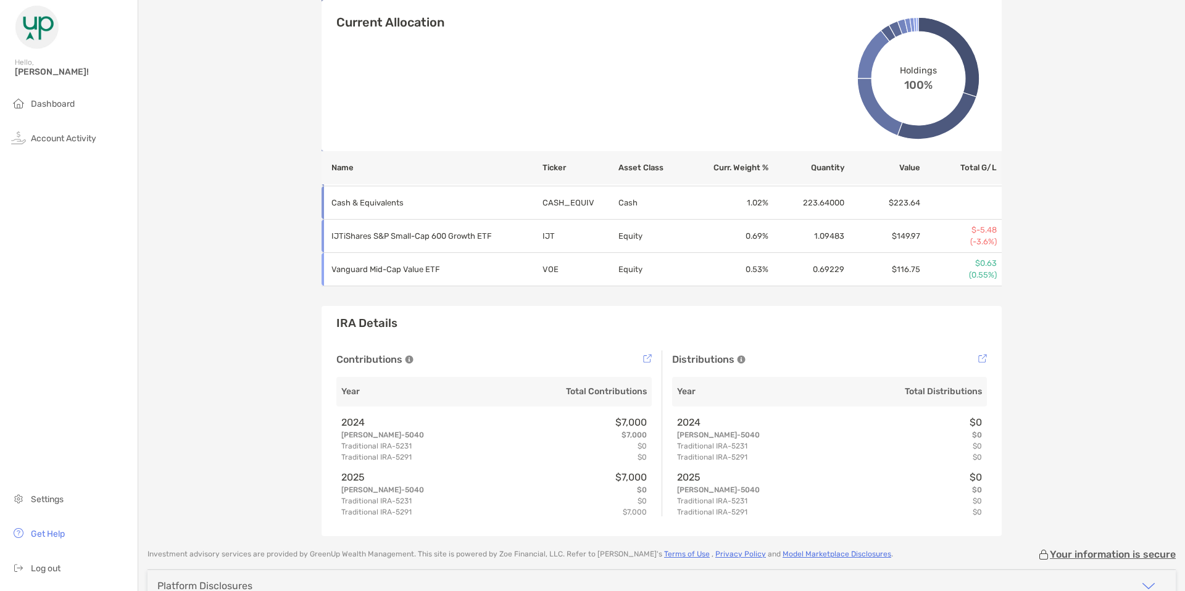
scroll to position [713, 0]
click at [63, 572] on li "Log out" at bounding box center [69, 569] width 138 height 25
